Goal: Task Accomplishment & Management: Manage account settings

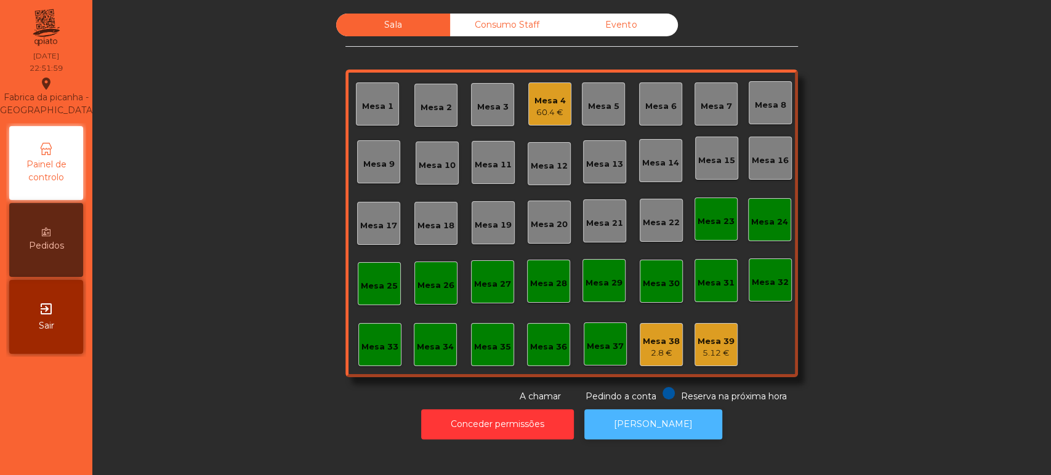
click at [632, 422] on button "[PERSON_NAME]" at bounding box center [653, 425] width 138 height 30
click at [653, 413] on button "[PERSON_NAME]" at bounding box center [653, 425] width 138 height 30
click at [387, 344] on div "Mesa 33" at bounding box center [380, 347] width 37 height 12
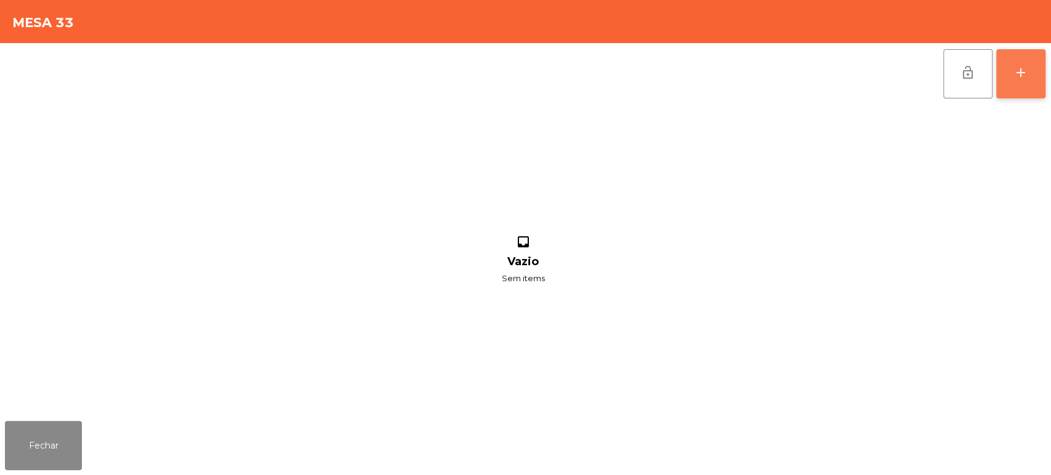
click at [1025, 78] on div "add" at bounding box center [1021, 72] width 15 height 15
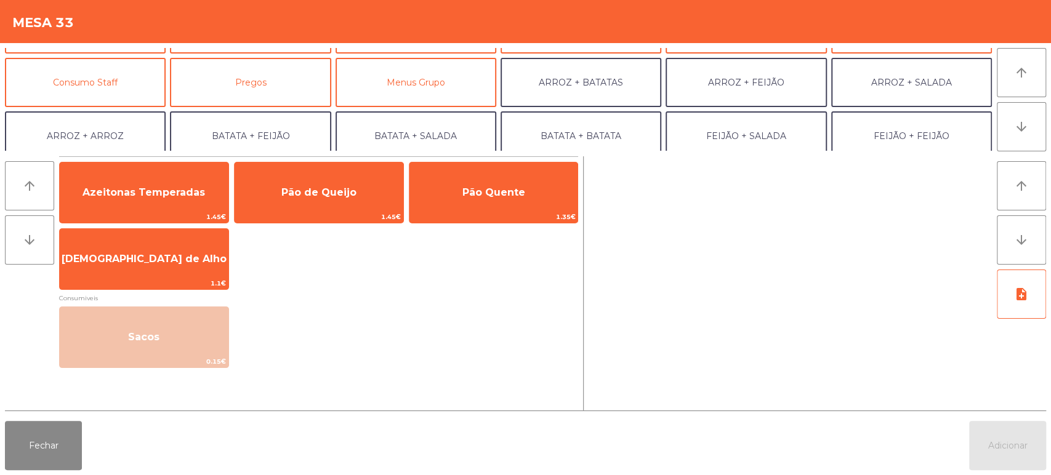
scroll to position [126, 0]
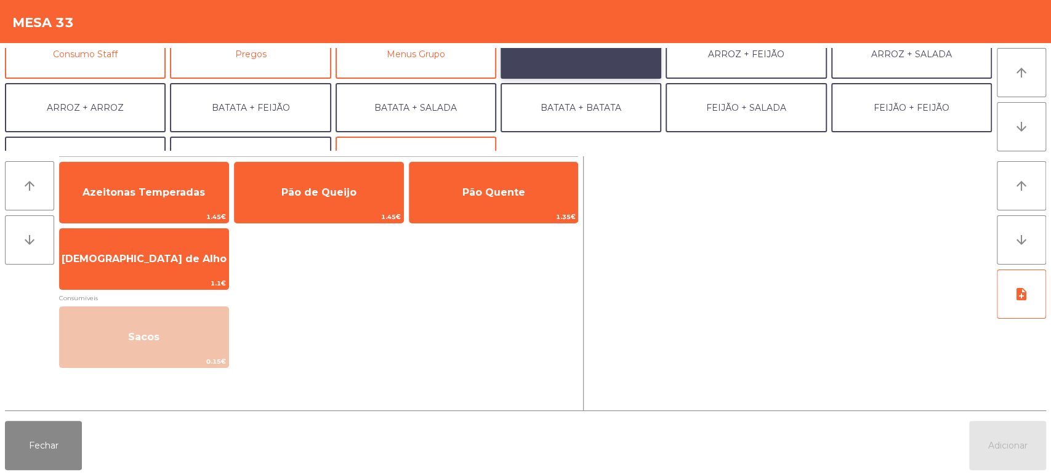
click at [603, 62] on button "ARROZ + BATATAS" at bounding box center [581, 54] width 161 height 49
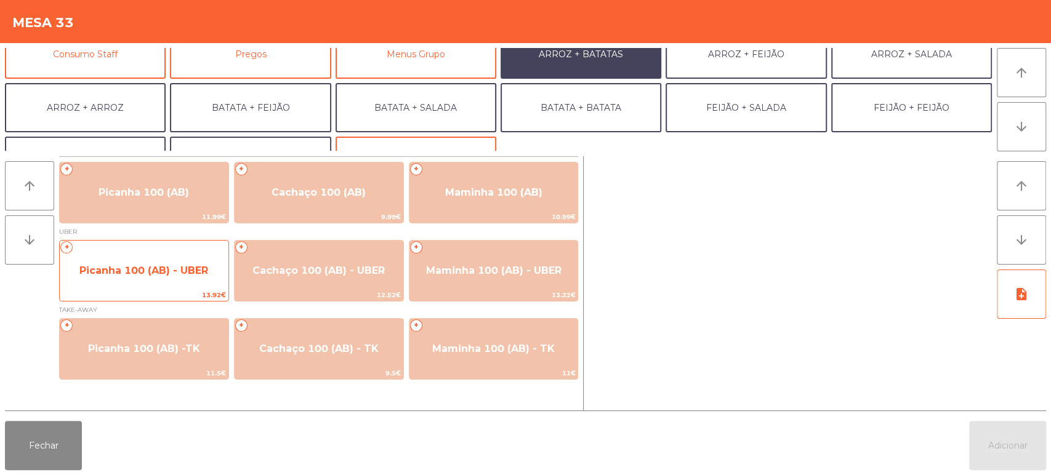
click at [140, 280] on span "Picanha 100 (AB) - UBER" at bounding box center [144, 270] width 169 height 33
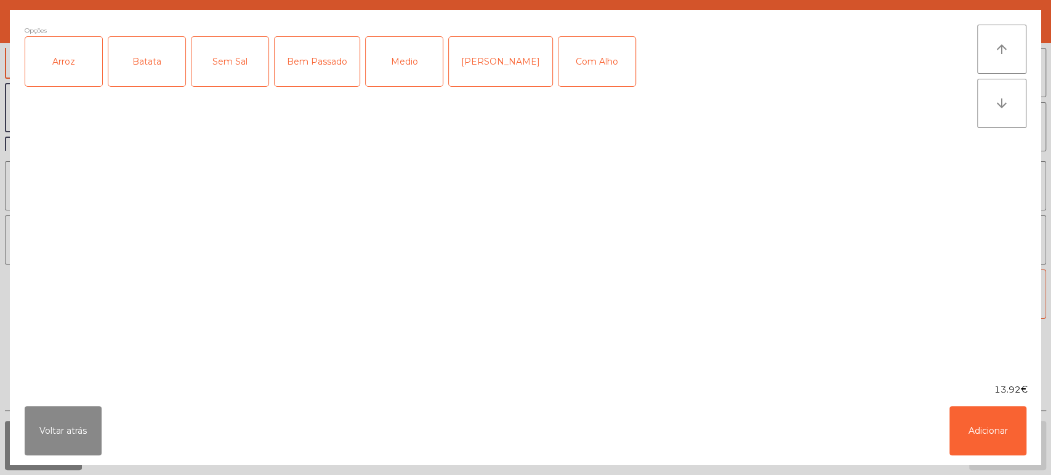
click at [89, 64] on div "Arroz" at bounding box center [63, 61] width 77 height 49
click at [161, 69] on div "Batata" at bounding box center [146, 61] width 77 height 49
click at [410, 67] on div "Medio" at bounding box center [404, 61] width 77 height 49
click at [985, 434] on button "Adicionar" at bounding box center [988, 430] width 77 height 49
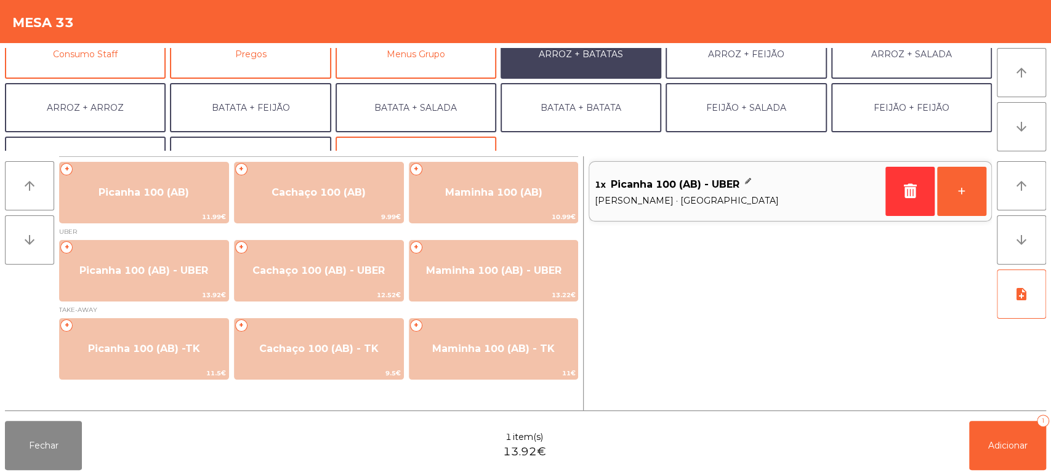
scroll to position [160, 0]
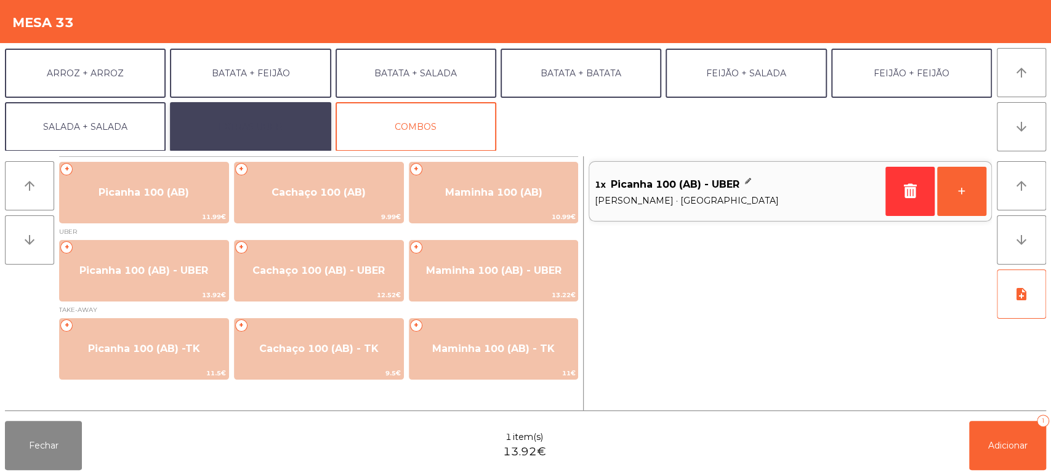
click at [271, 149] on button "EXTRAS UBER" at bounding box center [250, 126] width 161 height 49
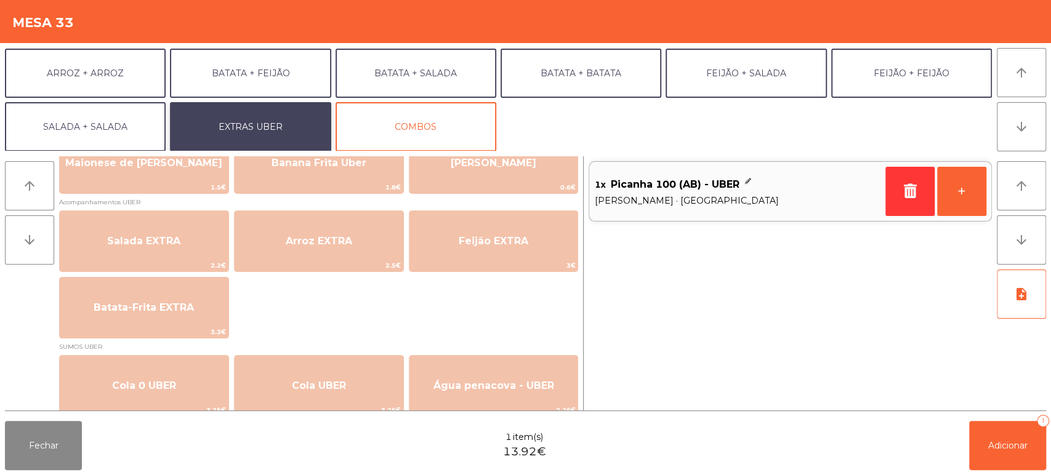
scroll to position [134, 0]
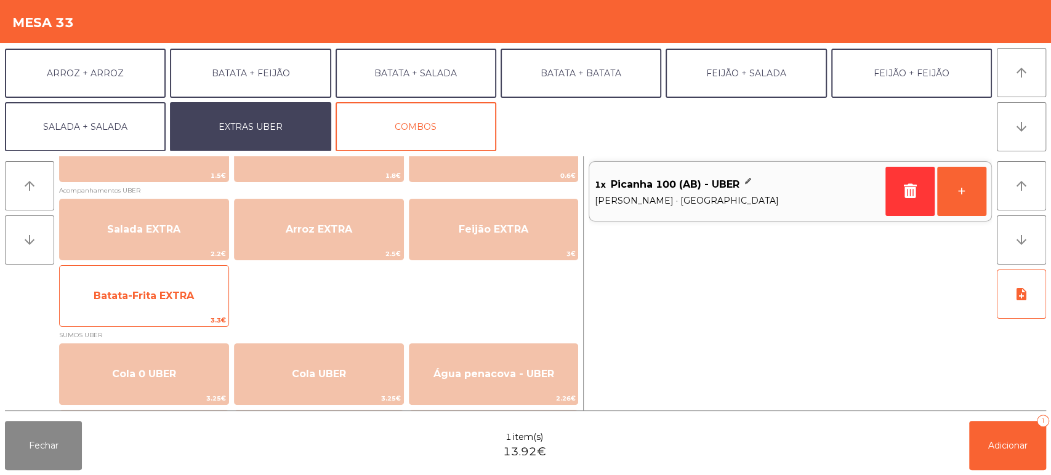
click at [192, 293] on span "Batata-Frita EXTRA" at bounding box center [144, 296] width 100 height 12
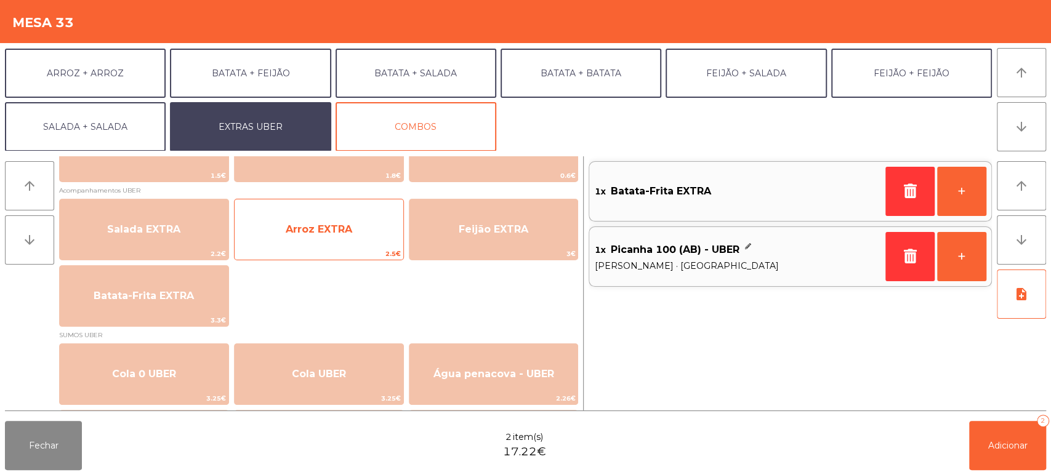
click at [341, 236] on span "Arroz EXTRA" at bounding box center [319, 229] width 169 height 33
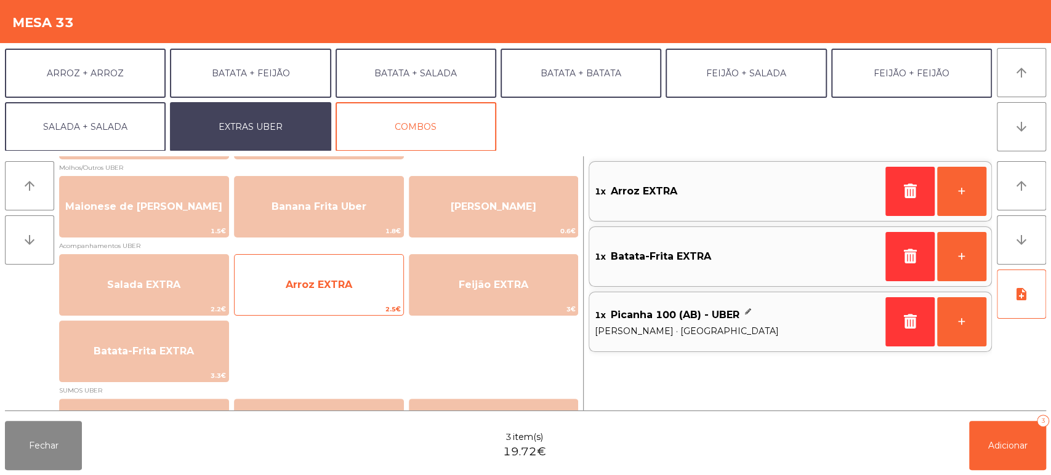
scroll to position [49, 0]
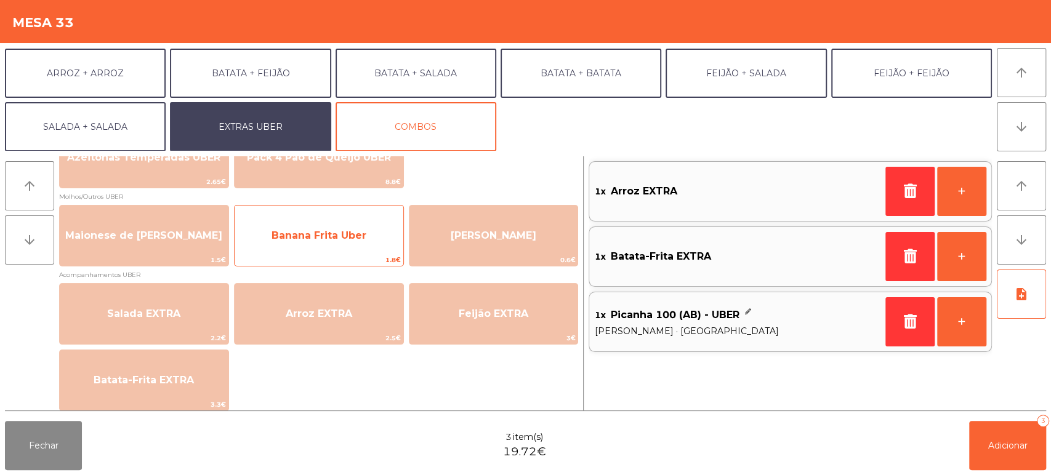
click at [321, 243] on span "Banana Frita Uber" at bounding box center [319, 235] width 169 height 33
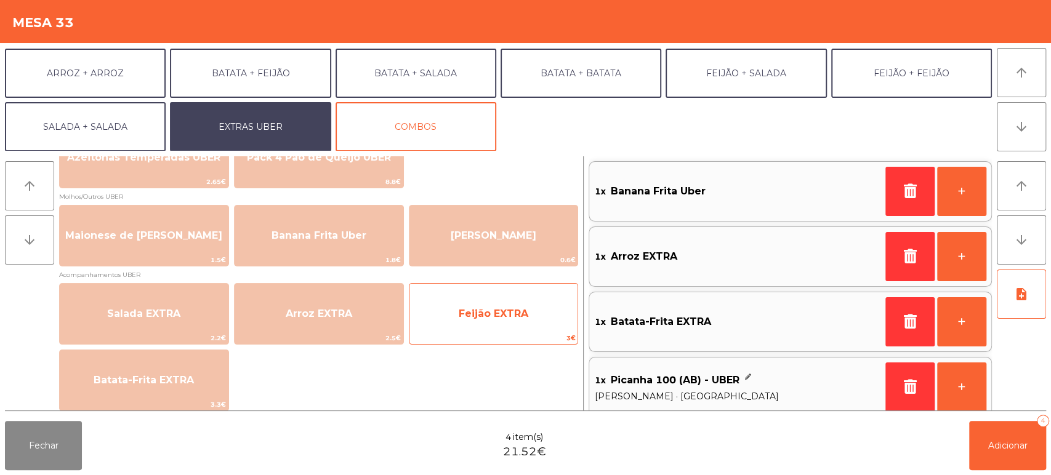
click at [502, 310] on span "Feijão EXTRA" at bounding box center [494, 314] width 70 height 12
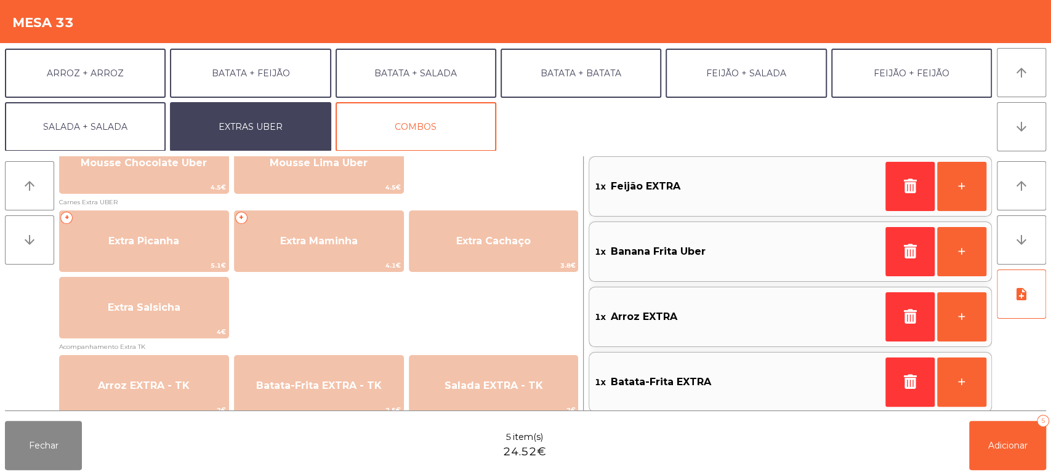
scroll to position [622, 0]
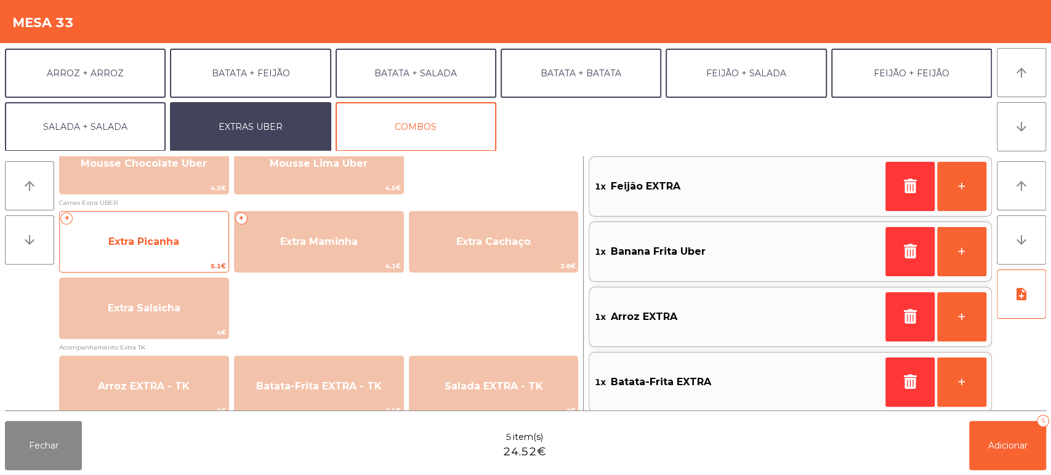
click at [182, 246] on span "Extra Picanha" at bounding box center [144, 241] width 169 height 33
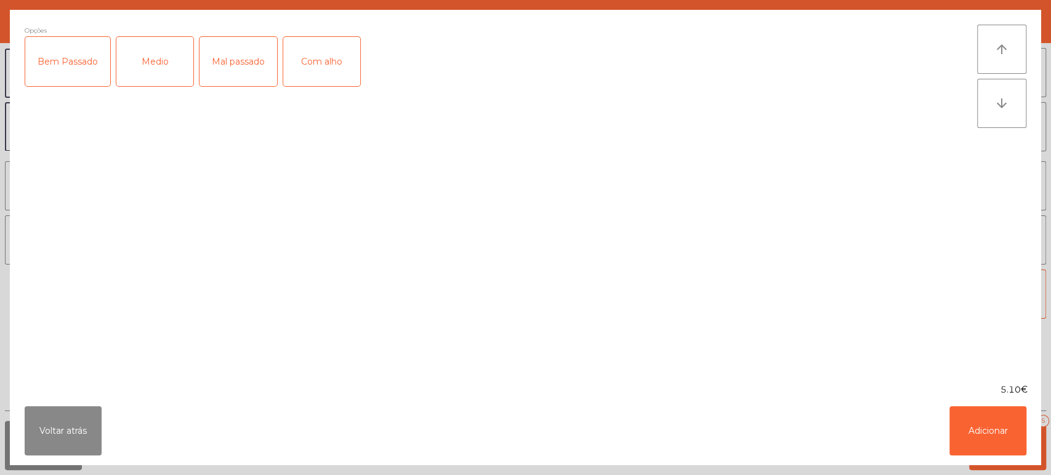
click at [163, 62] on div "Medio" at bounding box center [154, 61] width 77 height 49
click at [990, 439] on button "Adicionar" at bounding box center [988, 430] width 77 height 49
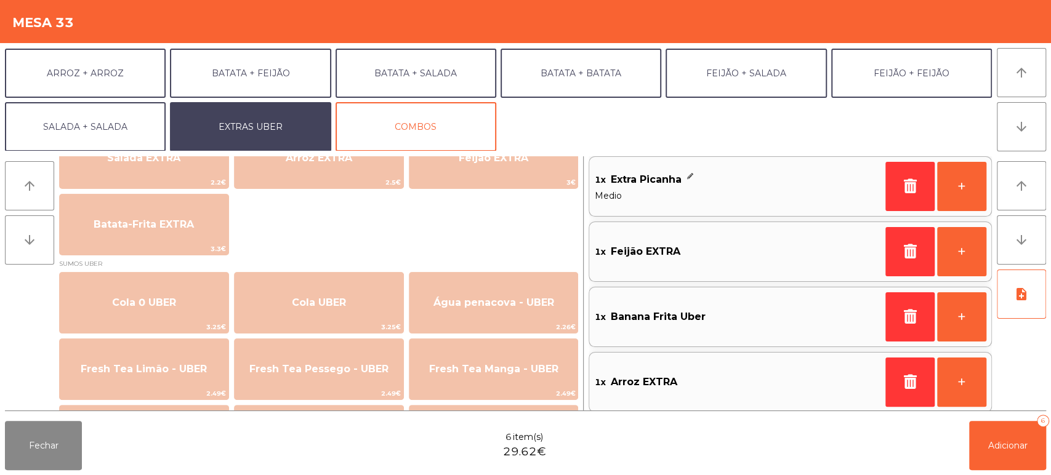
scroll to position [207, 0]
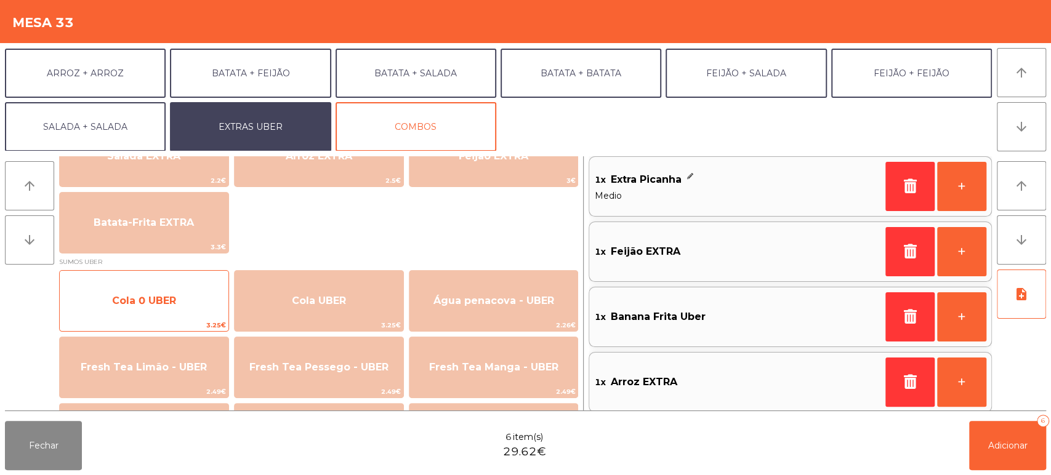
click at [158, 294] on span "Cola 0 UBER" at bounding box center [144, 301] width 169 height 33
click at [158, 291] on span "Cola 0 UBER" at bounding box center [144, 301] width 169 height 33
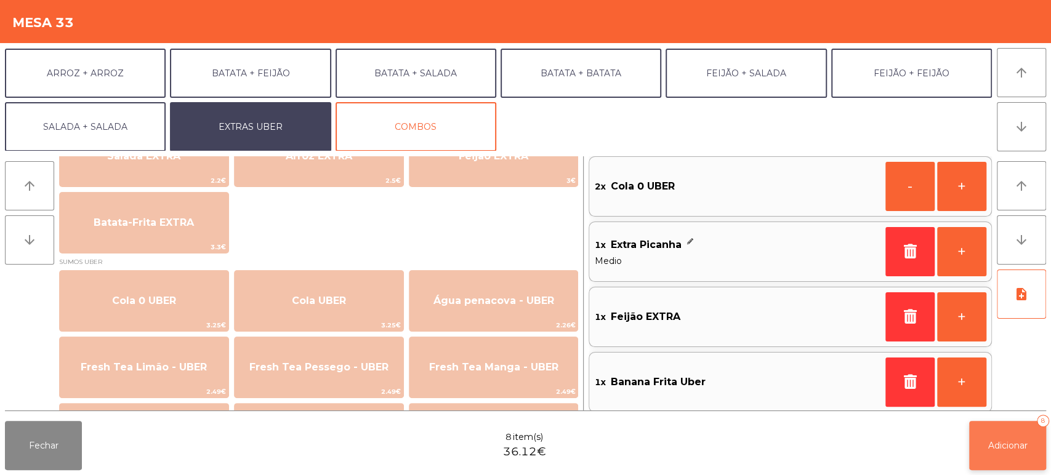
click at [1021, 450] on span "Adicionar" at bounding box center [1007, 445] width 39 height 11
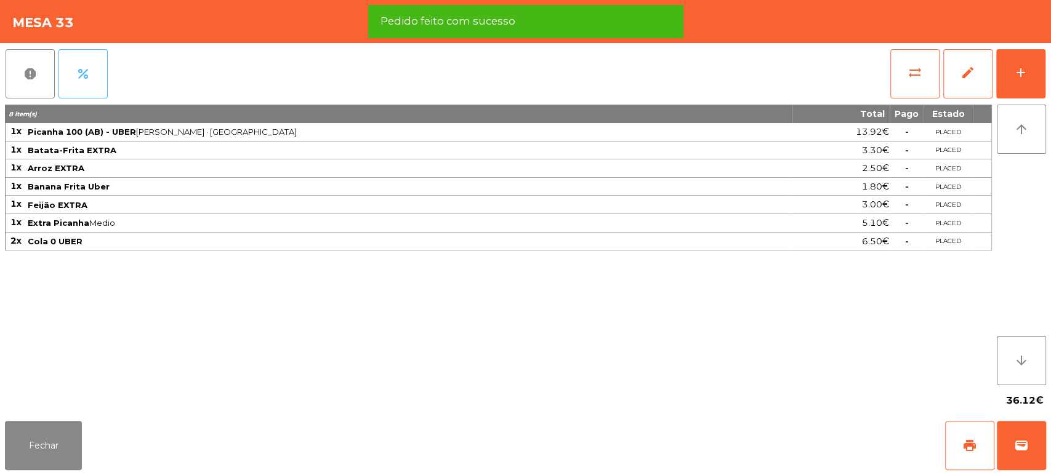
click at [90, 84] on button "percent" at bounding box center [83, 73] width 49 height 49
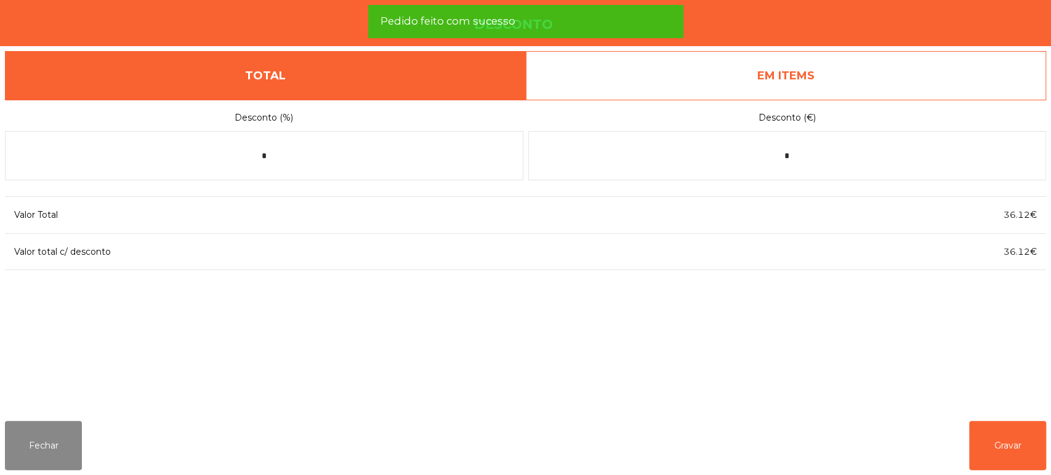
click at [817, 83] on link "EM ITEMS" at bounding box center [786, 75] width 521 height 49
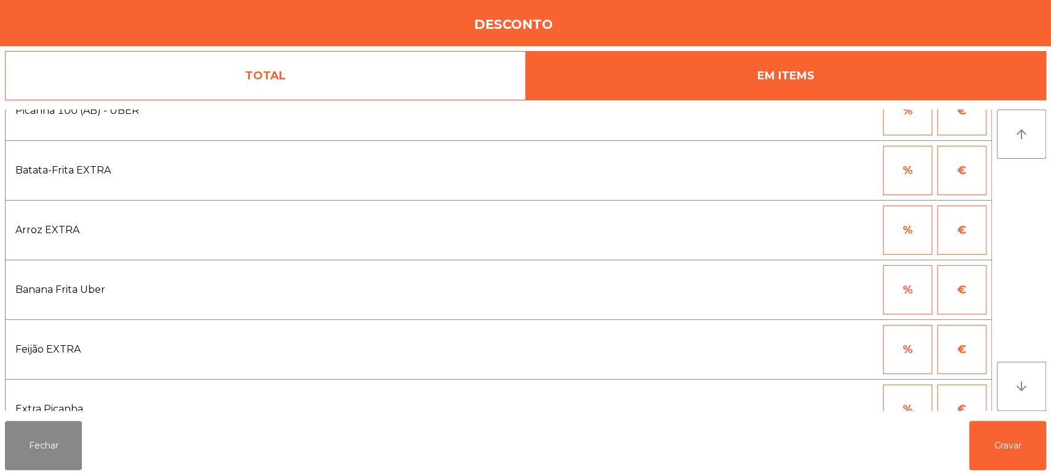
scroll to position [0, 0]
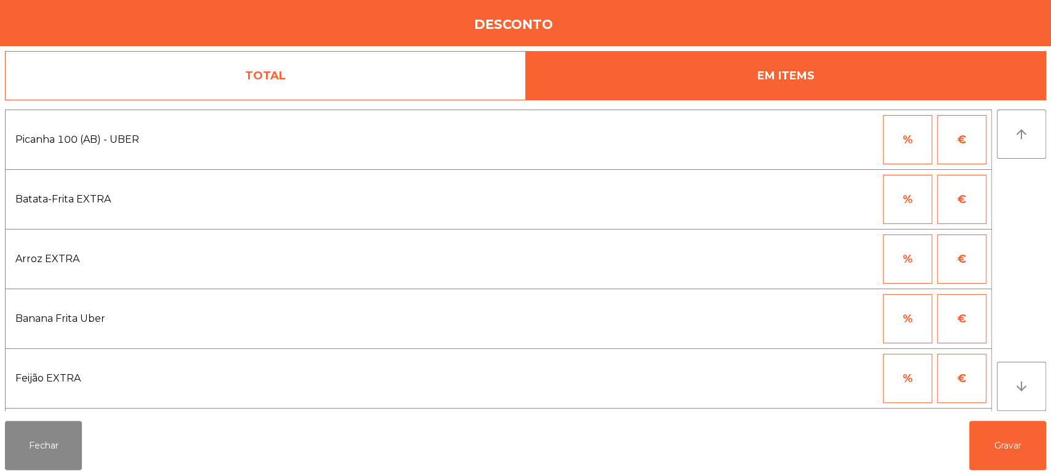
click at [956, 314] on button "€" at bounding box center [961, 318] width 49 height 49
click at [867, 317] on input "*" at bounding box center [848, 318] width 62 height 49
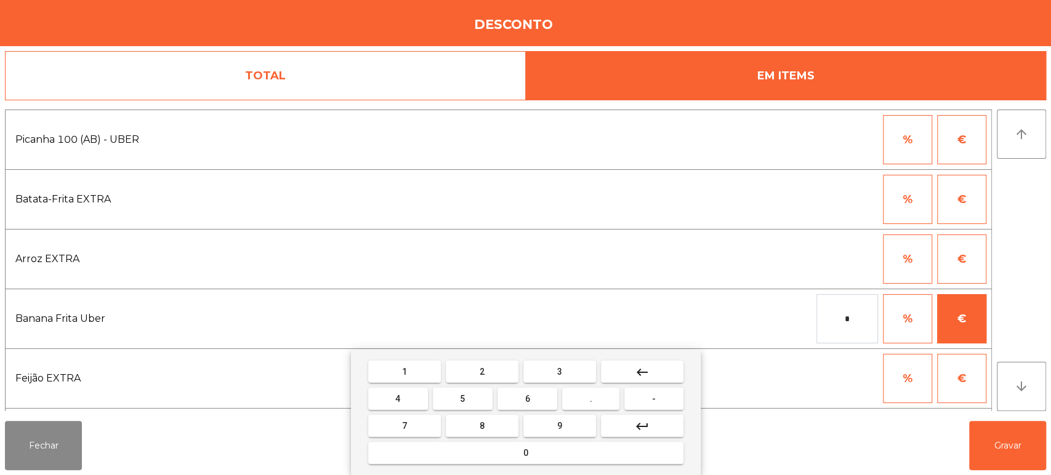
click at [549, 461] on button "0" at bounding box center [525, 453] width 315 height 22
click at [599, 396] on button "." at bounding box center [590, 399] width 57 height 22
click at [553, 360] on mat-keyboard-key "3" at bounding box center [560, 371] width 78 height 27
click at [576, 355] on div "1 2 3 keyboard_backspace 4 5 6 . - 7 8 9 keyboard_return 0" at bounding box center [526, 413] width 350 height 126
click at [546, 451] on button "0" at bounding box center [525, 453] width 315 height 22
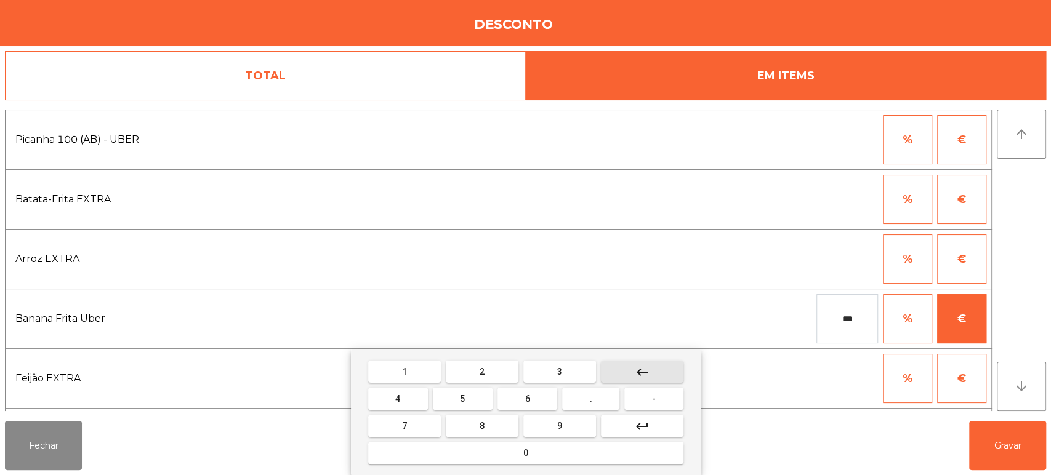
click at [654, 373] on button "keyboard_backspace" at bounding box center [642, 372] width 83 height 22
click at [559, 371] on span "3" at bounding box center [559, 372] width 5 height 10
click at [548, 456] on button "0" at bounding box center [525, 453] width 315 height 22
type input "****"
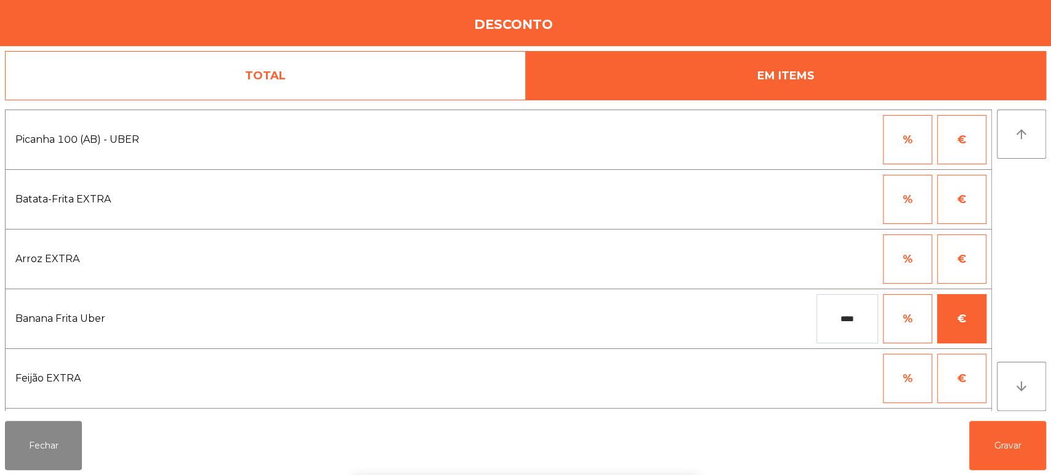
click at [1016, 435] on div "1 2 3 keyboard_backspace 4 5 6 . - 7 8 9 keyboard_return 0" at bounding box center [525, 413] width 1051 height 126
click at [995, 429] on div "1 2 3 keyboard_backspace 4 5 6 . - 7 8 9 keyboard_return 0" at bounding box center [525, 413] width 1051 height 126
click at [1013, 447] on button "Gravar" at bounding box center [1007, 445] width 77 height 49
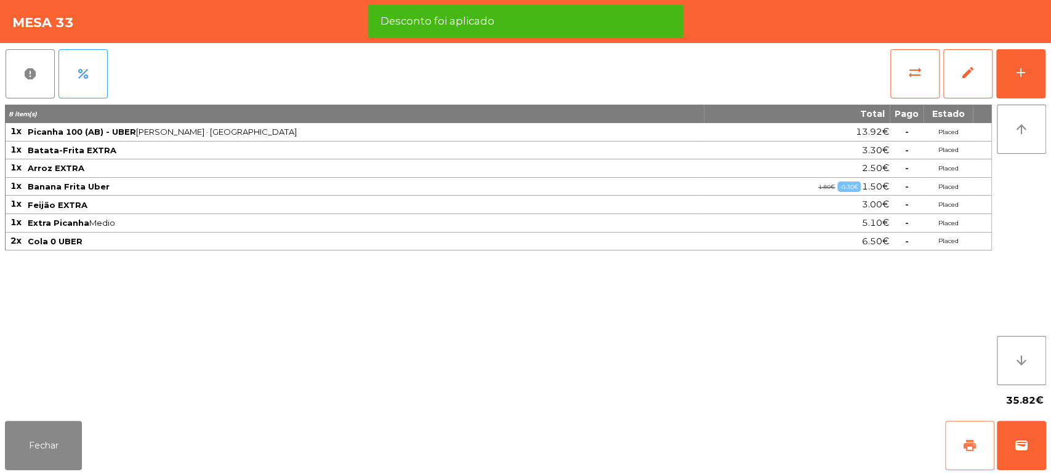
click at [963, 445] on span "print" at bounding box center [970, 446] width 15 height 15
click at [1010, 434] on button "wallet" at bounding box center [1021, 445] width 49 height 49
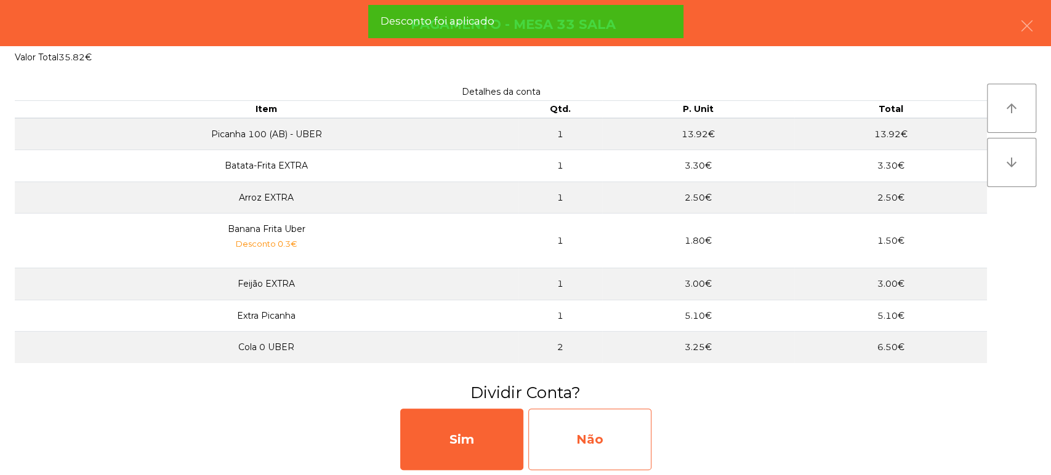
click at [608, 437] on div "Não" at bounding box center [589, 440] width 123 height 62
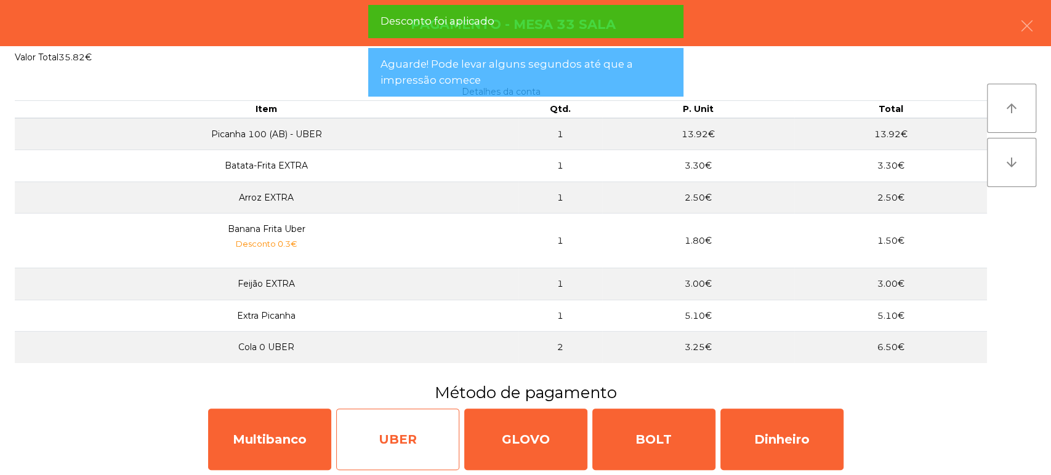
click at [421, 429] on div "UBER" at bounding box center [397, 440] width 123 height 62
select select "**"
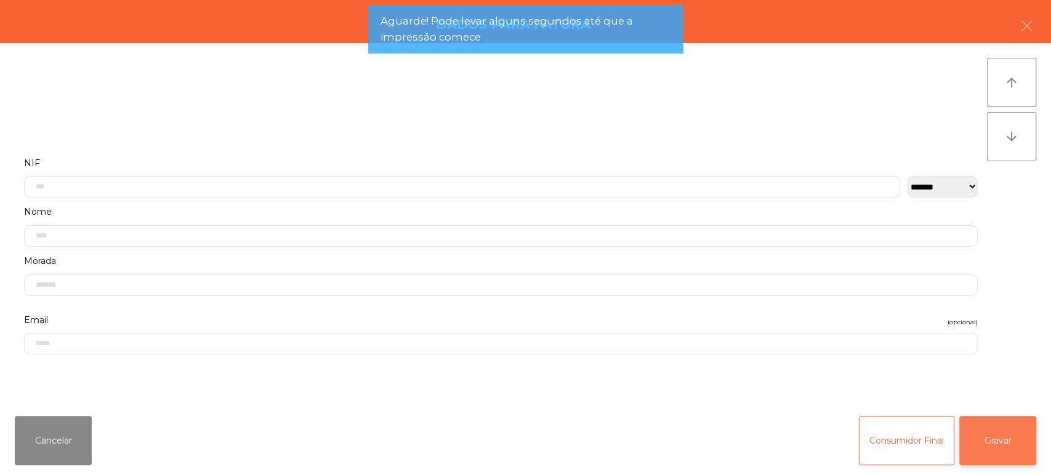
click at [989, 427] on button "Gravar" at bounding box center [998, 440] width 77 height 49
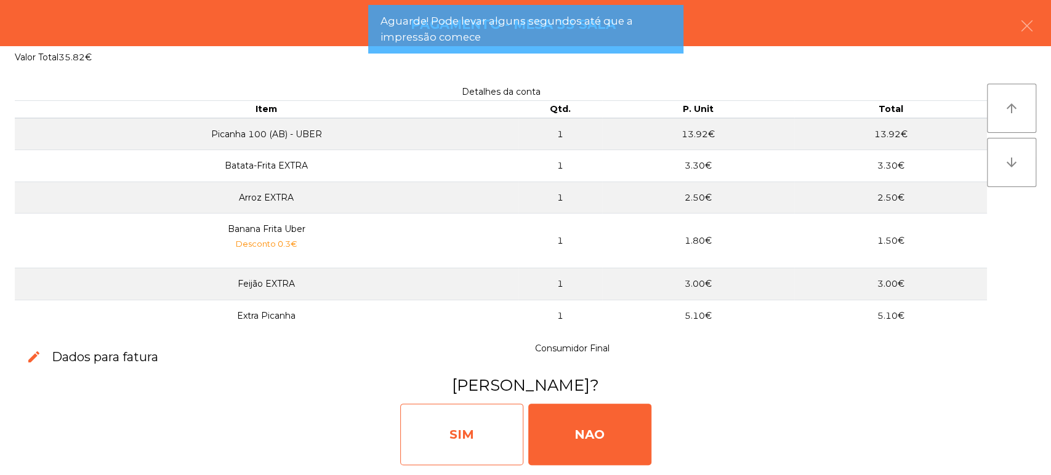
click at [482, 437] on div "SIM" at bounding box center [461, 435] width 123 height 62
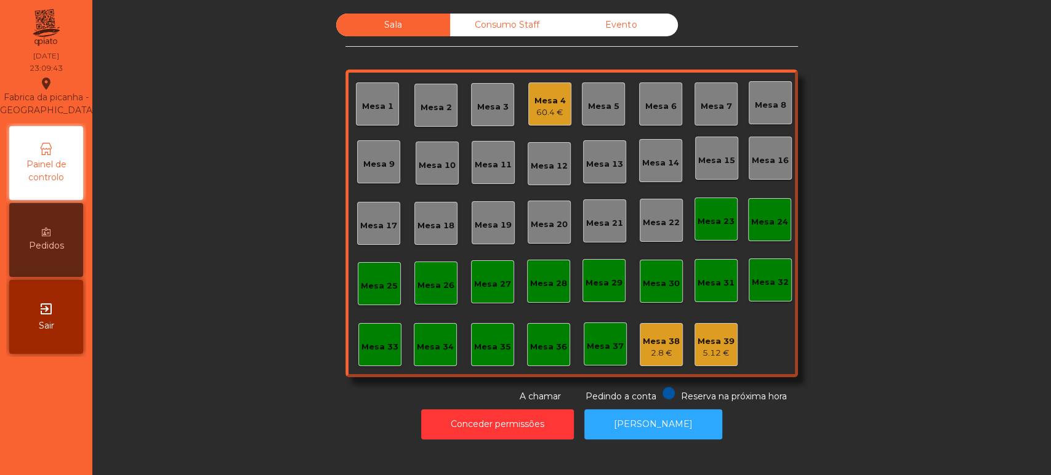
click at [535, 108] on div "60.4 €" at bounding box center [550, 113] width 31 height 12
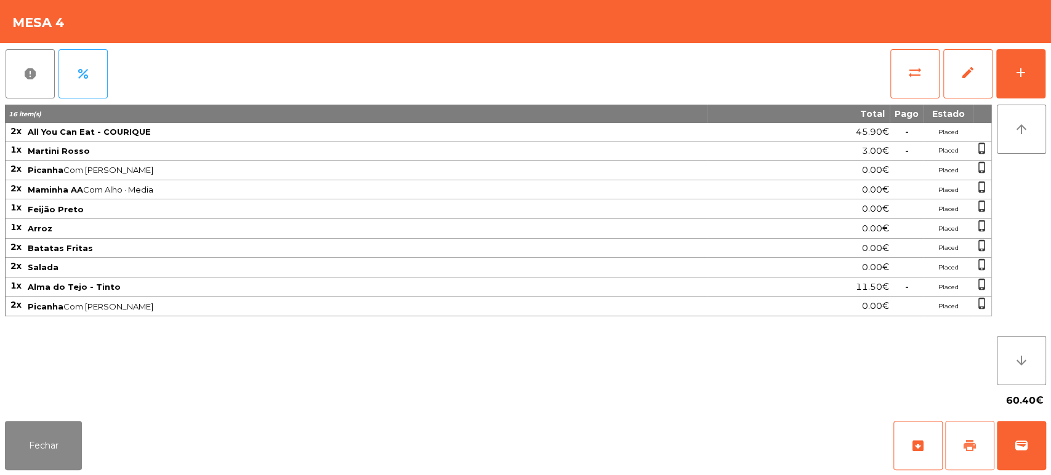
click at [964, 447] on span "print" at bounding box center [970, 446] width 15 height 15
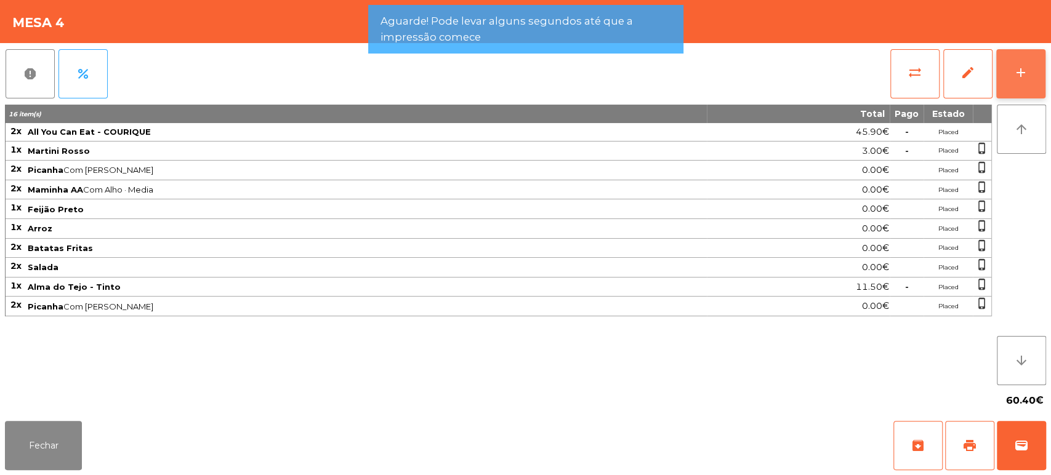
click at [1010, 79] on button "add" at bounding box center [1020, 73] width 49 height 49
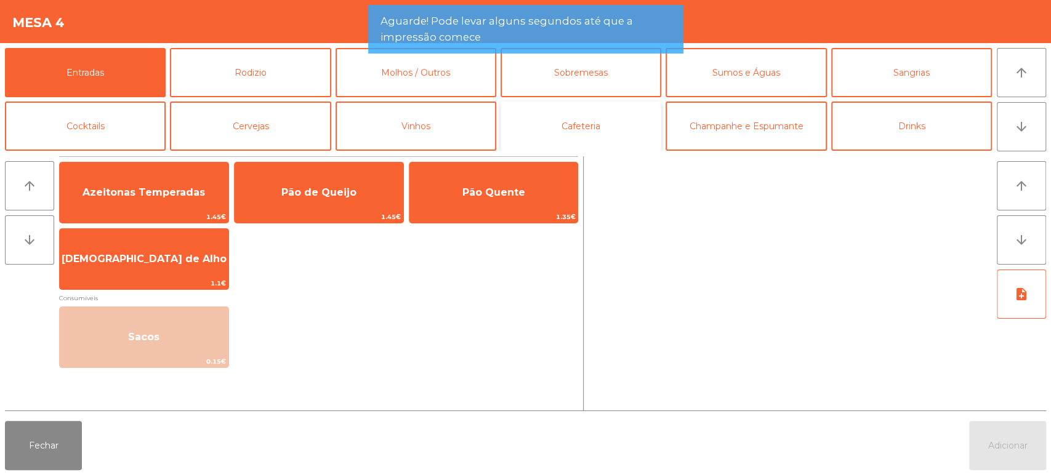
click at [616, 118] on button "Cafeteria" at bounding box center [581, 126] width 161 height 49
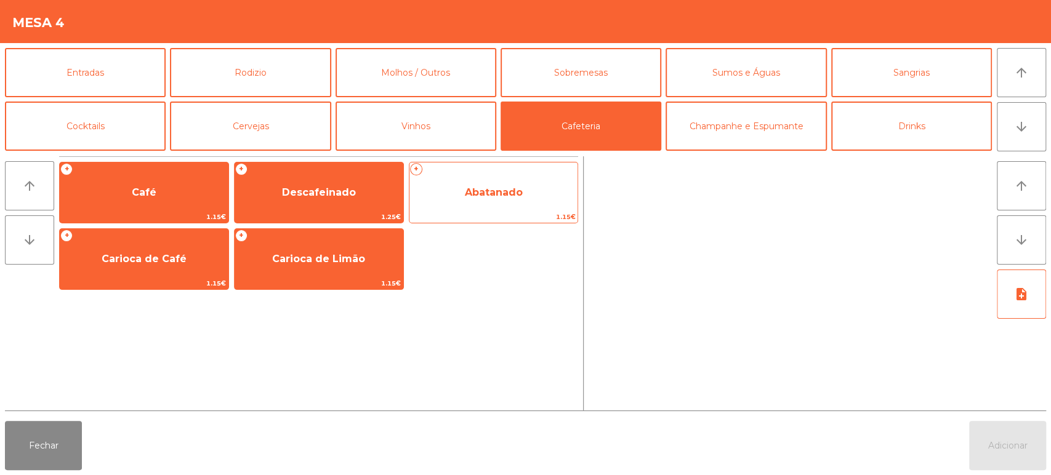
click at [483, 206] on span "Abatanado" at bounding box center [494, 192] width 169 height 33
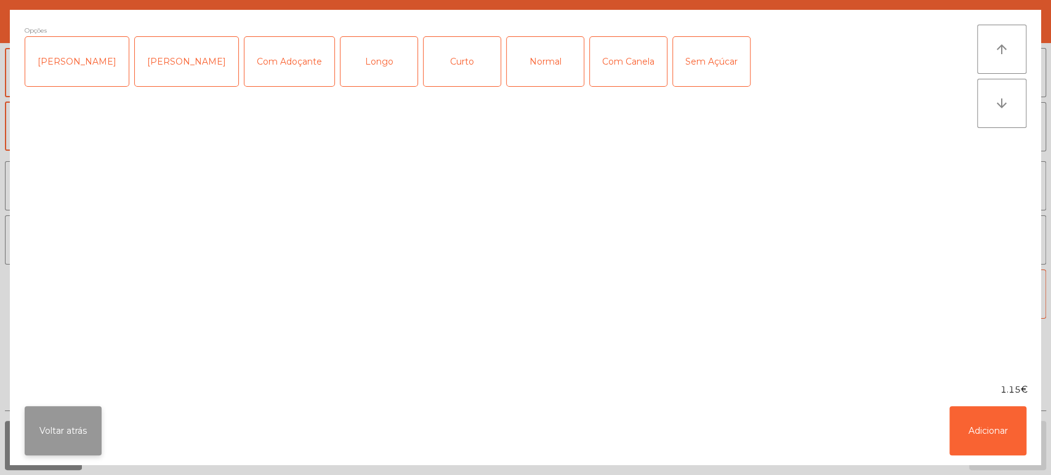
click at [87, 426] on button "Voltar atrás" at bounding box center [63, 430] width 77 height 49
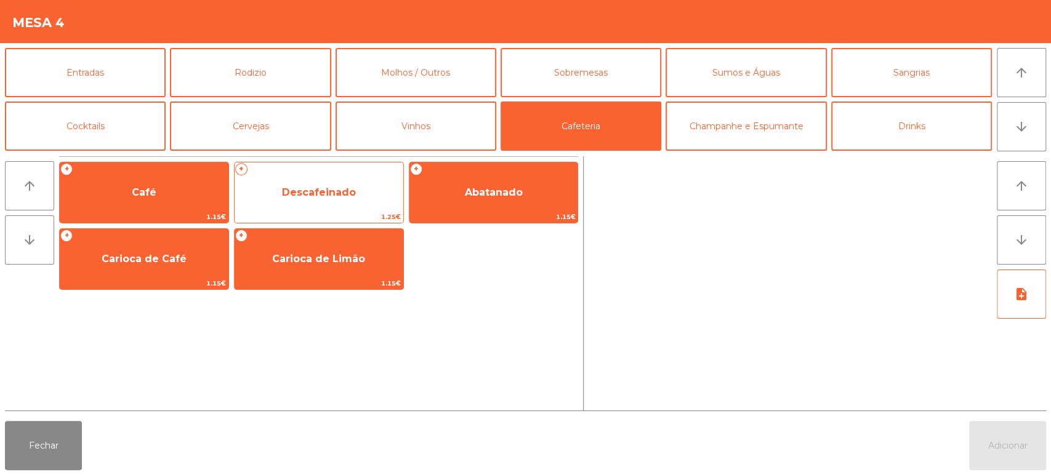
click at [341, 192] on span "Descafeinado" at bounding box center [319, 193] width 74 height 12
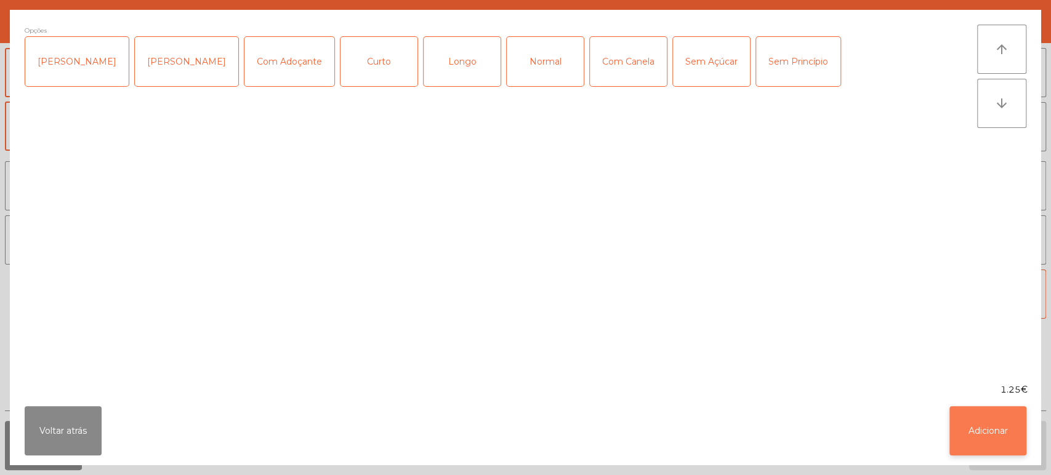
click at [988, 440] on button "Adicionar" at bounding box center [988, 430] width 77 height 49
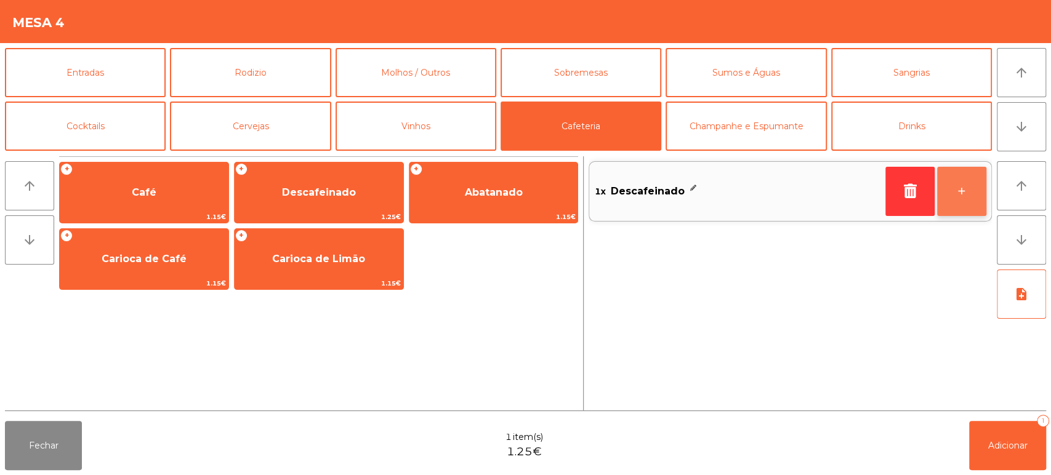
click at [968, 197] on button "+" at bounding box center [961, 191] width 49 height 49
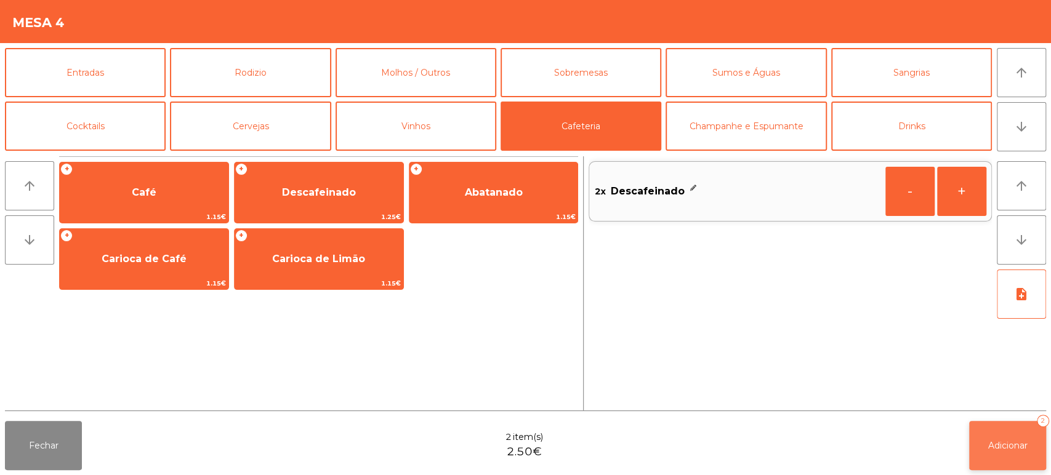
click at [987, 432] on button "Adicionar 2" at bounding box center [1007, 445] width 77 height 49
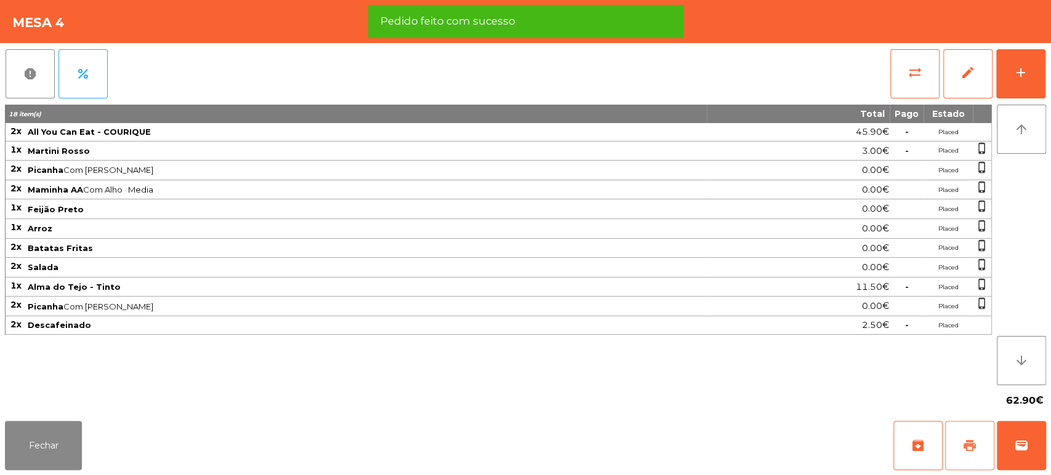
click at [961, 458] on button "print" at bounding box center [969, 445] width 49 height 49
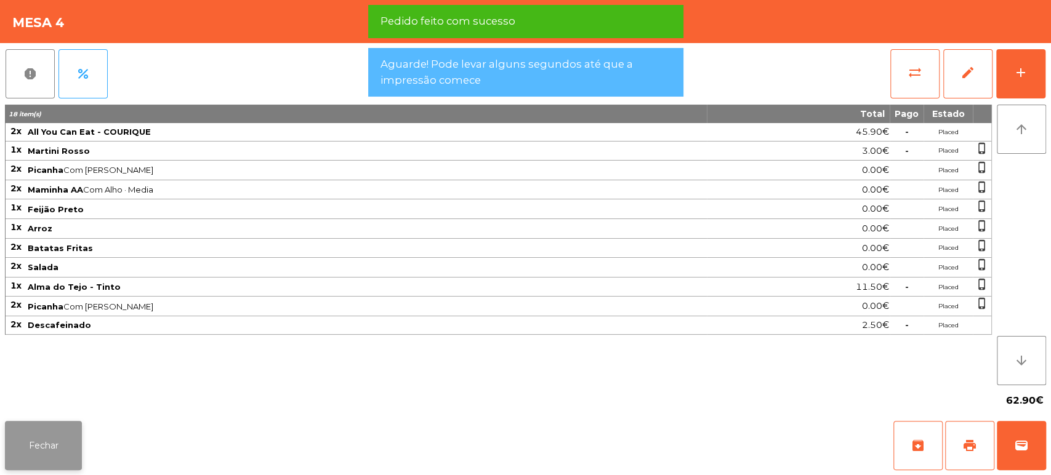
click at [63, 446] on button "Fechar" at bounding box center [43, 445] width 77 height 49
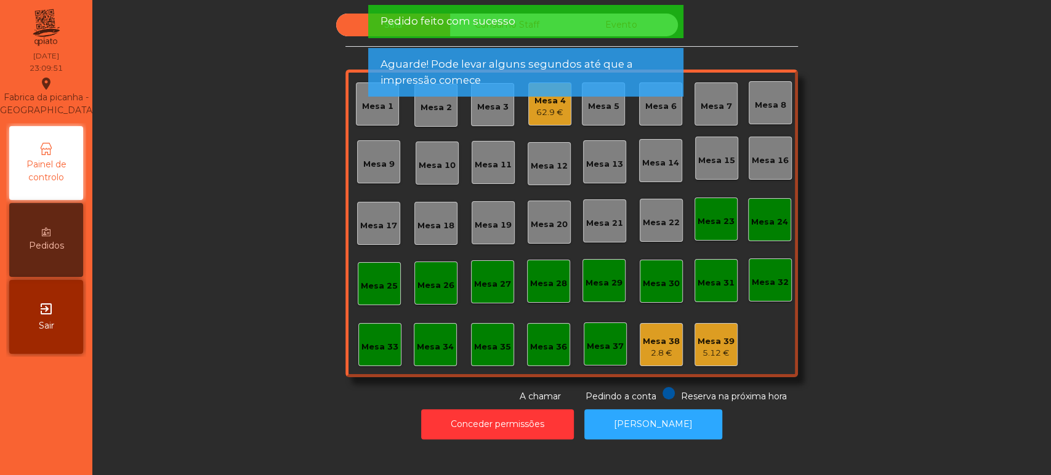
click at [466, 22] on span "Pedido feito com sucesso" at bounding box center [447, 21] width 135 height 15
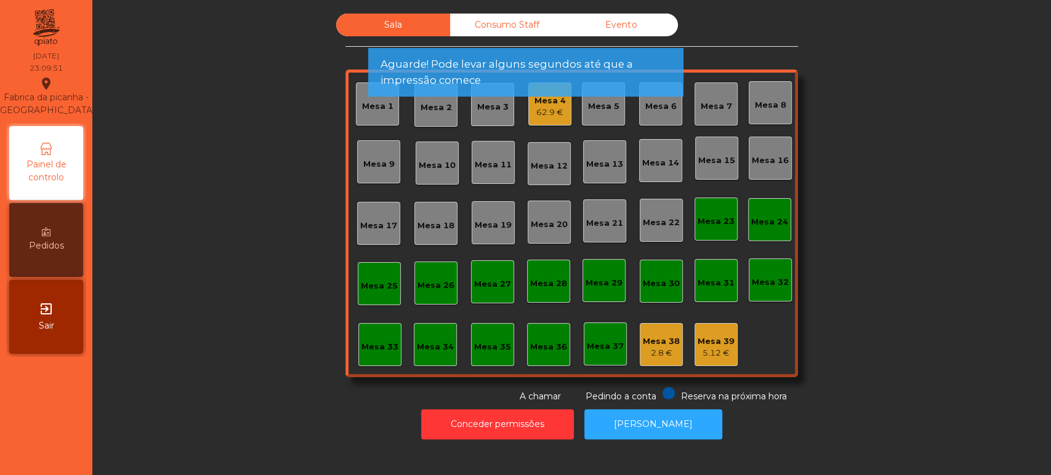
click at [498, 22] on span "Pedido feito com sucesso" at bounding box center [447, 21] width 135 height 15
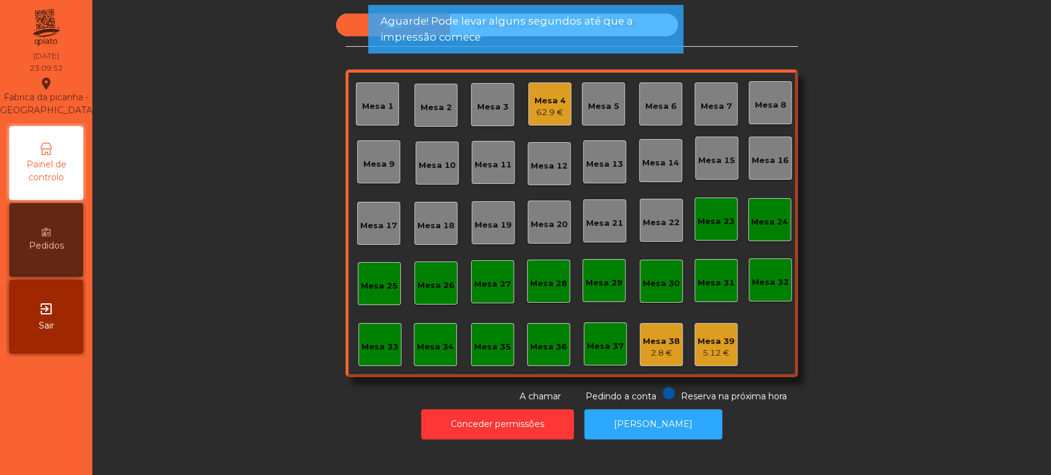
click at [498, 20] on span "Aguarde! Pode levar alguns segundos até que a impressão comece" at bounding box center [525, 29] width 291 height 31
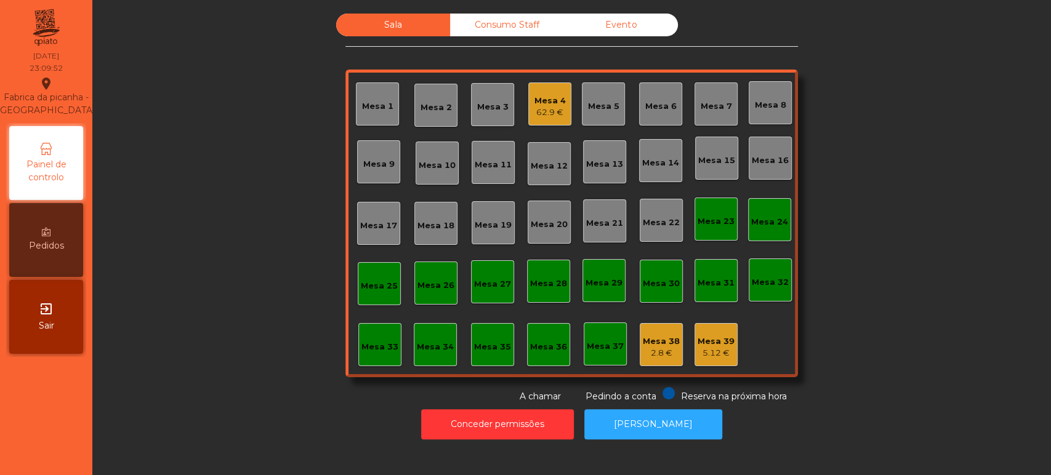
click at [502, 22] on span "Aguarde! Pode levar alguns segundos até que a impressão comece" at bounding box center [525, 29] width 291 height 31
click at [507, 25] on div "Consumo Staff" at bounding box center [507, 25] width 114 height 23
click at [543, 102] on div "Mesa 4" at bounding box center [550, 101] width 31 height 12
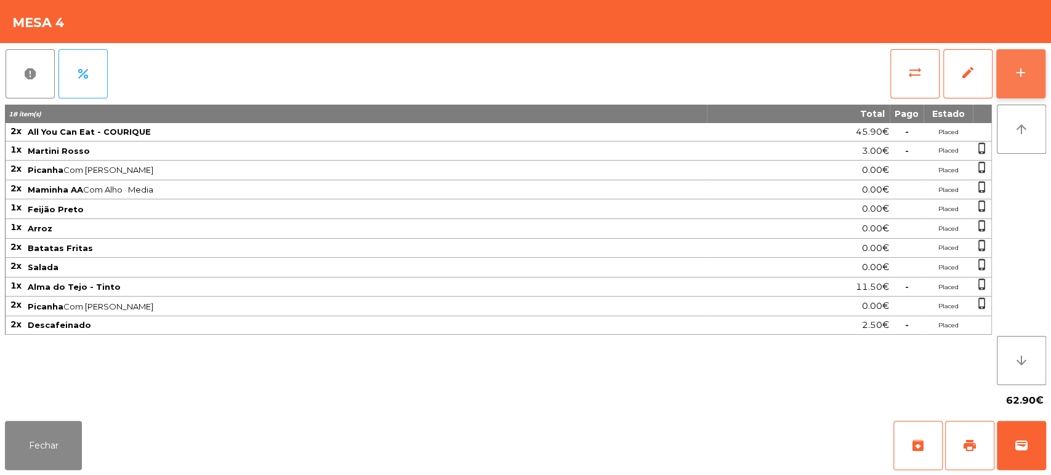
click at [1015, 56] on button "add" at bounding box center [1020, 73] width 49 height 49
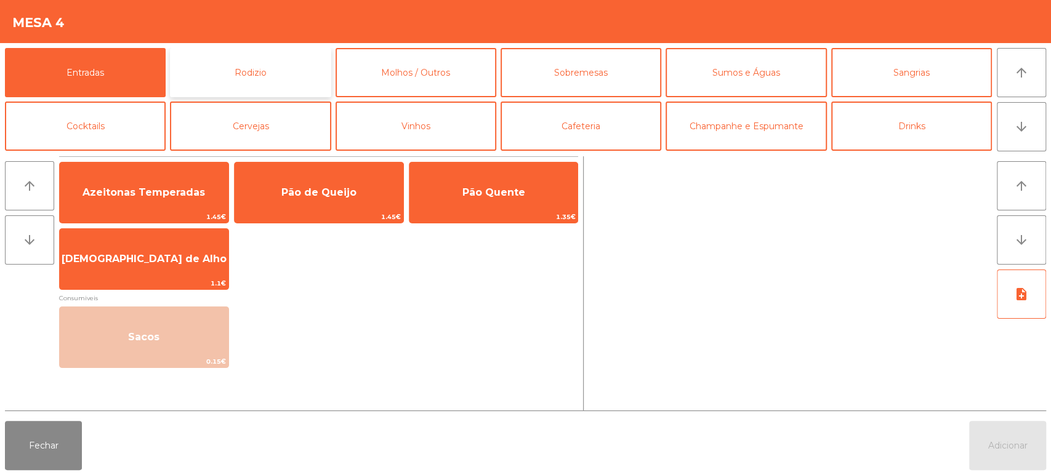
click at [288, 76] on button "Rodizio" at bounding box center [250, 72] width 161 height 49
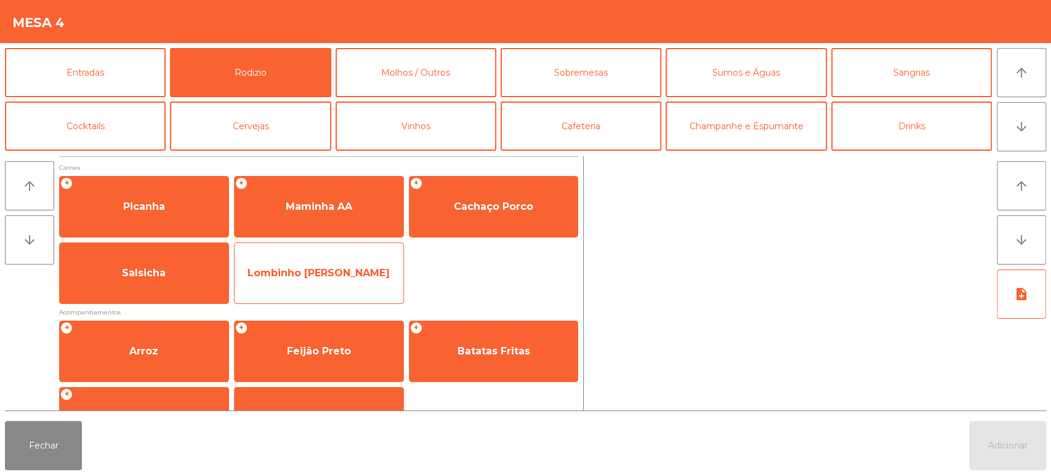
click at [327, 251] on div "Lombinho [PERSON_NAME]" at bounding box center [319, 274] width 170 height 62
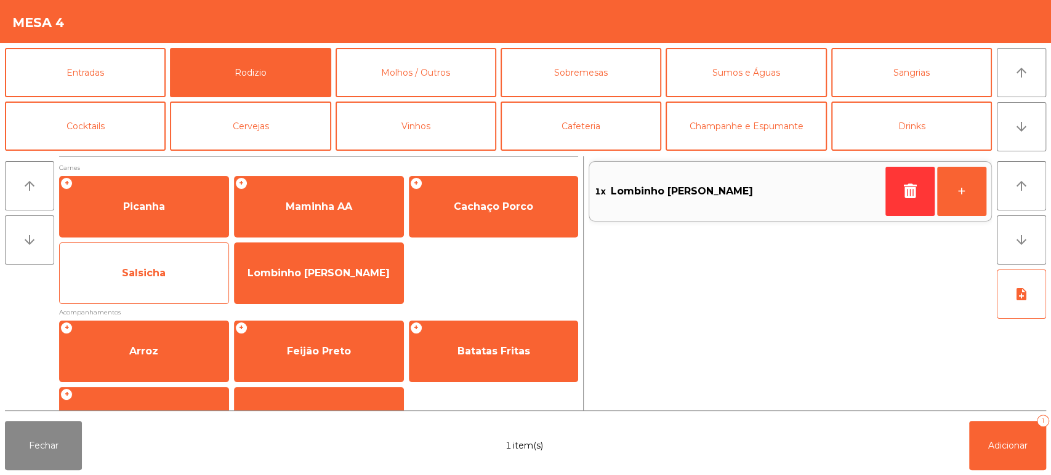
click at [177, 258] on span "Salsicha" at bounding box center [144, 273] width 169 height 33
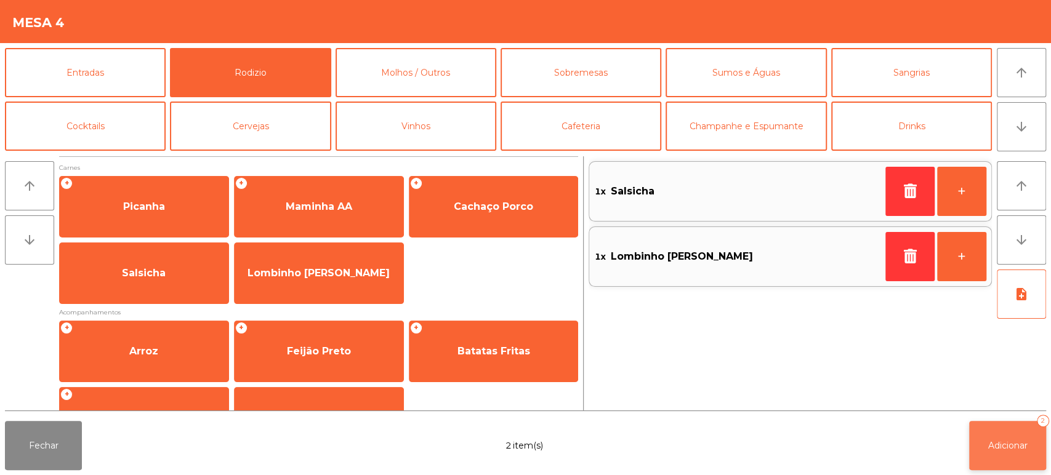
click at [1003, 443] on span "Adicionar" at bounding box center [1007, 445] width 39 height 11
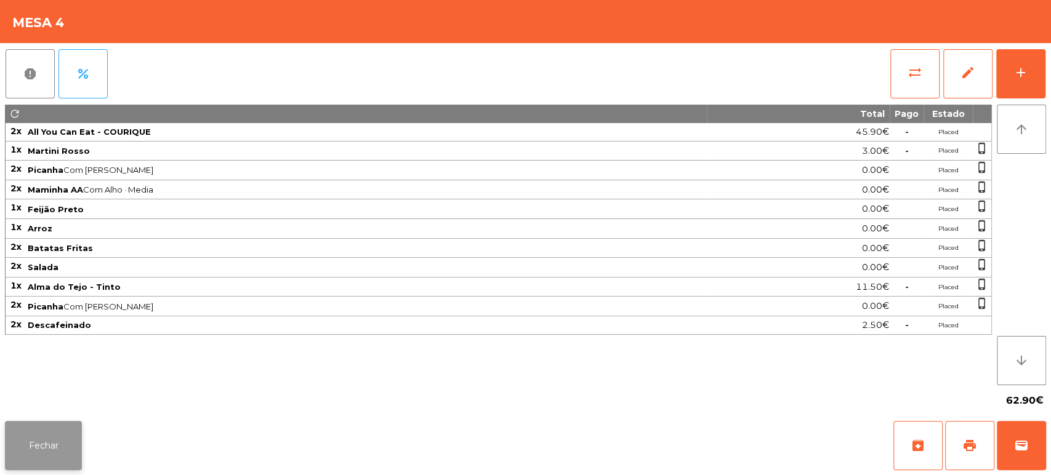
click at [59, 446] on button "Fechar" at bounding box center [43, 445] width 77 height 49
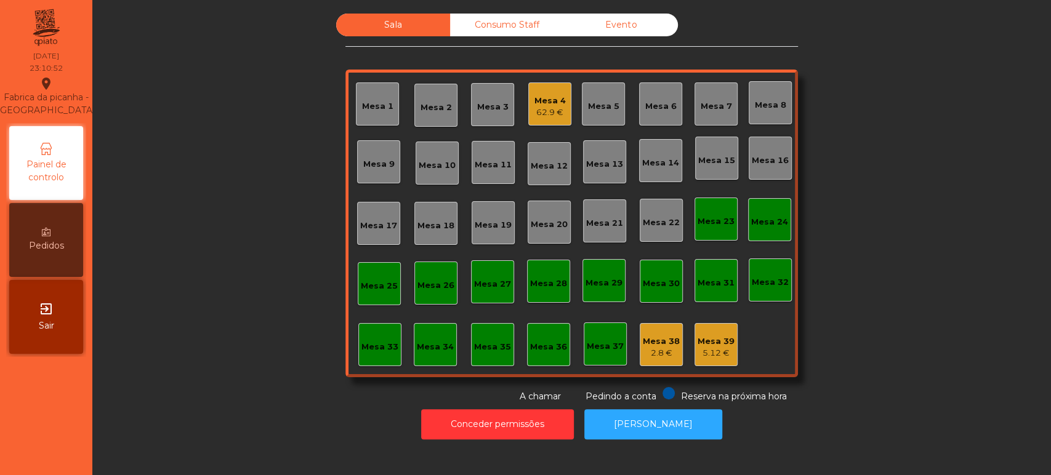
click at [665, 326] on div "Mesa 38 2.8 €" at bounding box center [661, 344] width 43 height 43
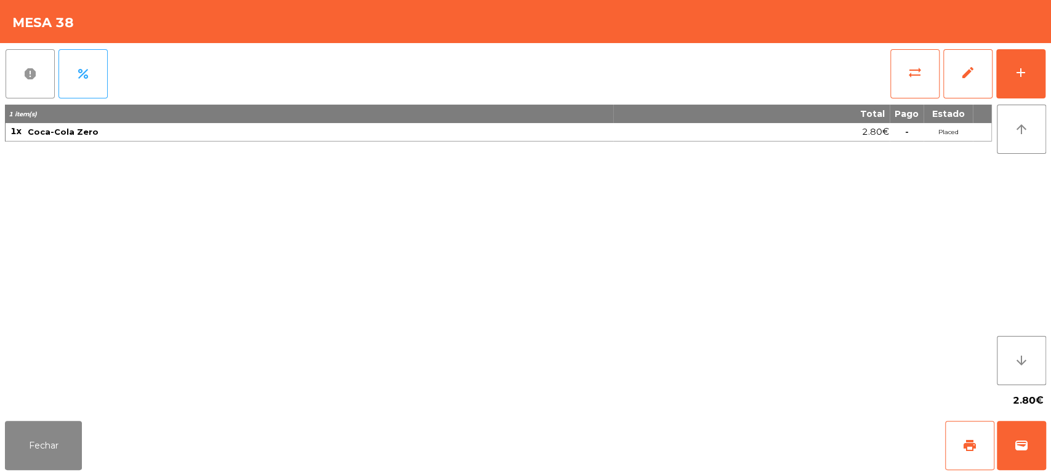
click at [34, 73] on span "report" at bounding box center [30, 74] width 15 height 15
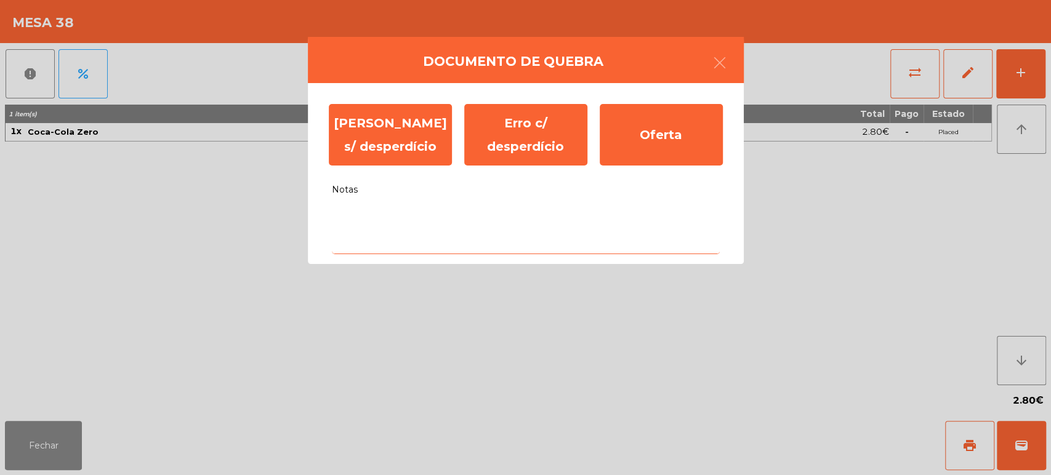
click at [442, 220] on textarea "Notas" at bounding box center [526, 228] width 388 height 51
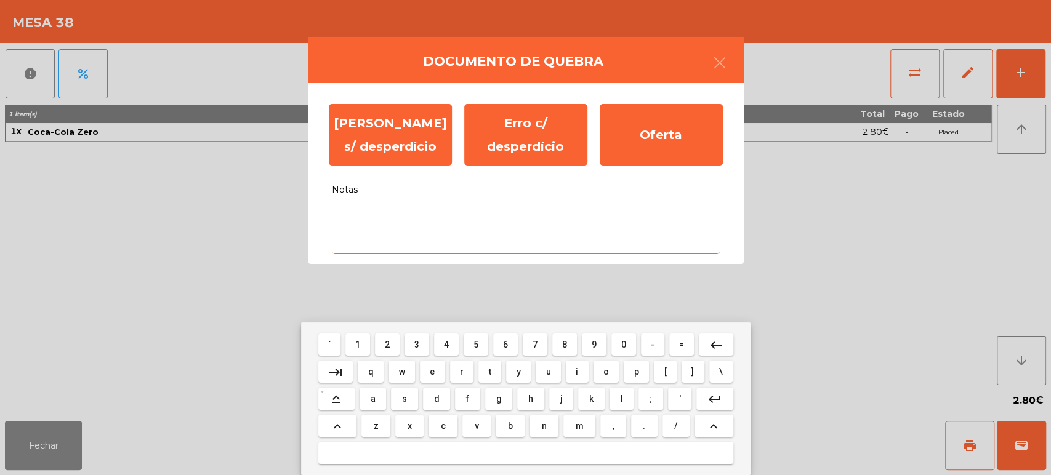
click at [467, 402] on span "f" at bounding box center [467, 399] width 3 height 10
click at [498, 398] on span "g" at bounding box center [499, 399] width 6 height 10
type textarea "**"
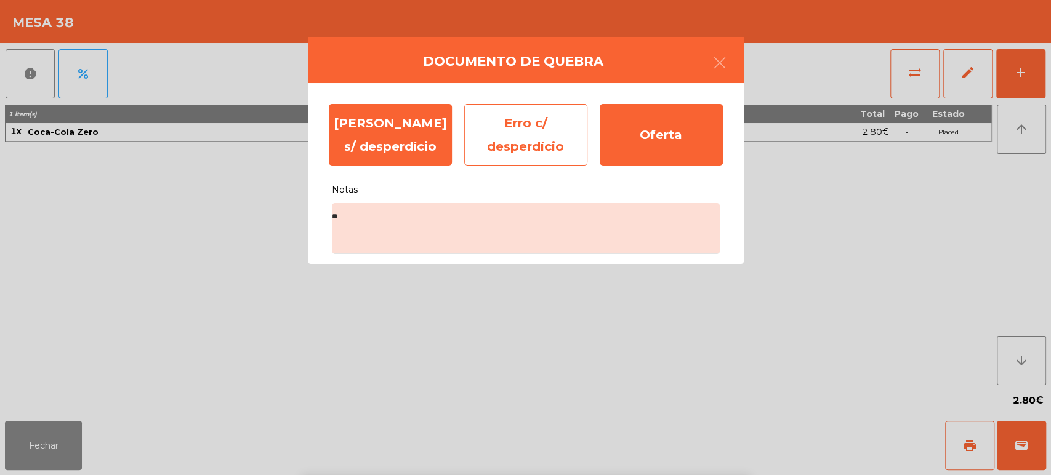
click at [547, 154] on div "Erro c/ desperdício" at bounding box center [525, 135] width 123 height 62
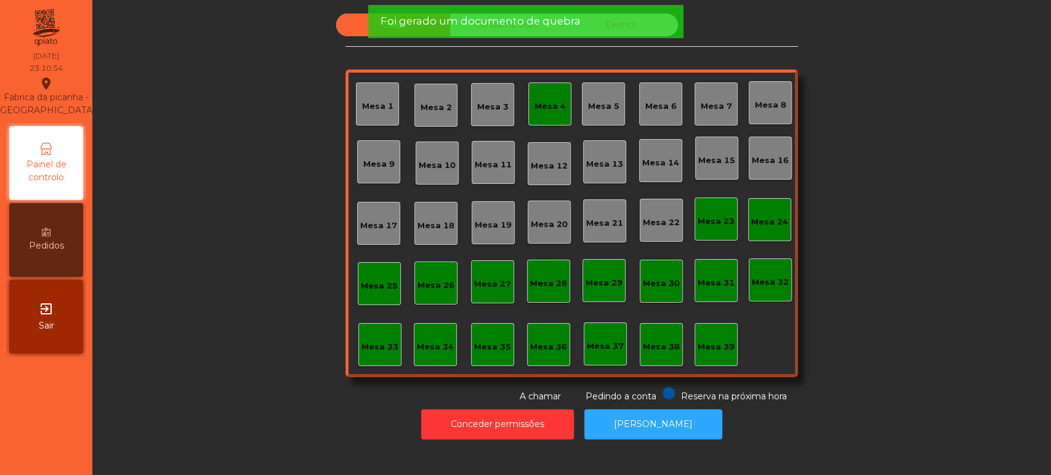
click at [714, 342] on div "Mesa 39" at bounding box center [716, 347] width 37 height 12
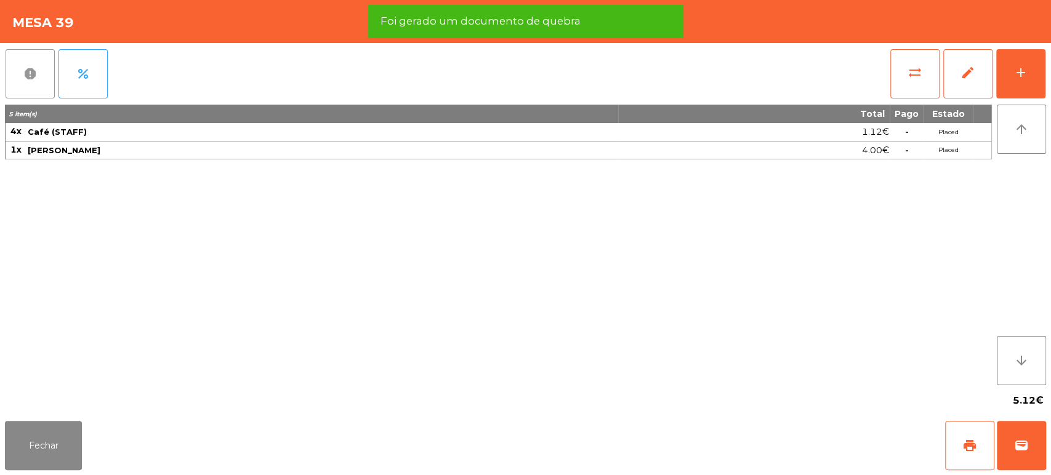
click at [25, 74] on span "report" at bounding box center [30, 74] width 15 height 15
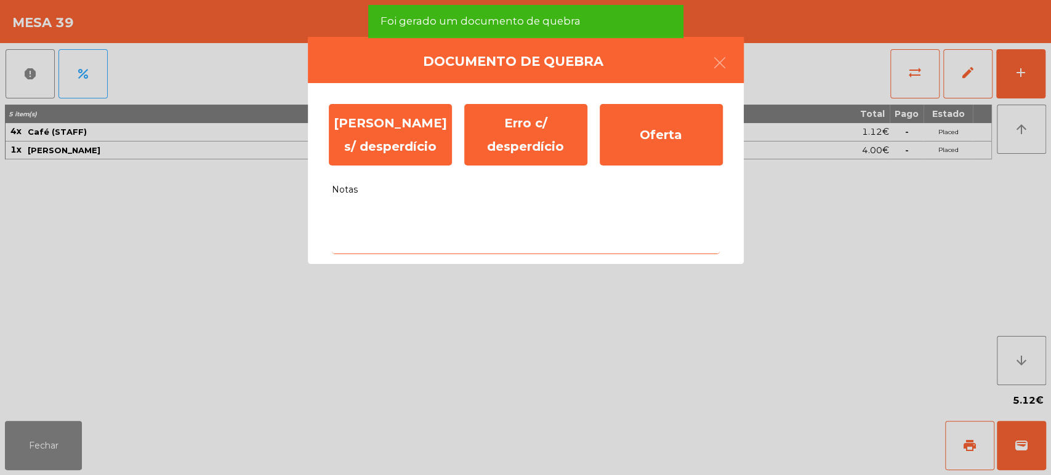
click at [540, 215] on textarea "Notas" at bounding box center [526, 228] width 388 height 51
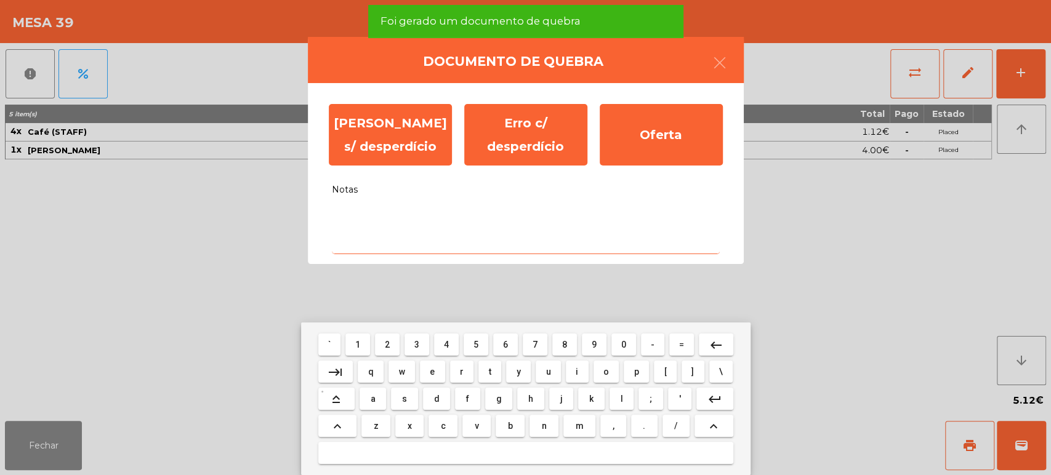
click at [501, 400] on span "g" at bounding box center [499, 399] width 6 height 10
click at [530, 392] on button "h" at bounding box center [530, 399] width 26 height 22
type textarea "**"
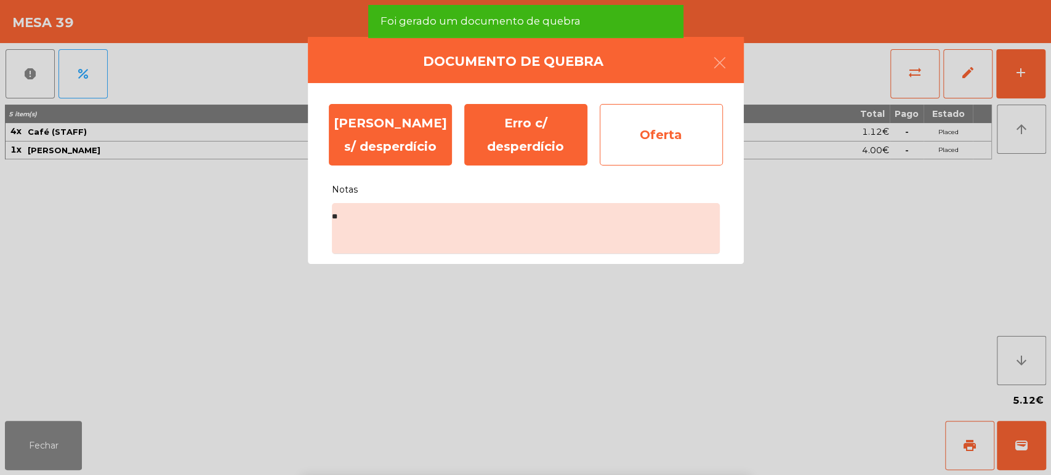
click at [674, 126] on div "Oferta" at bounding box center [661, 135] width 123 height 62
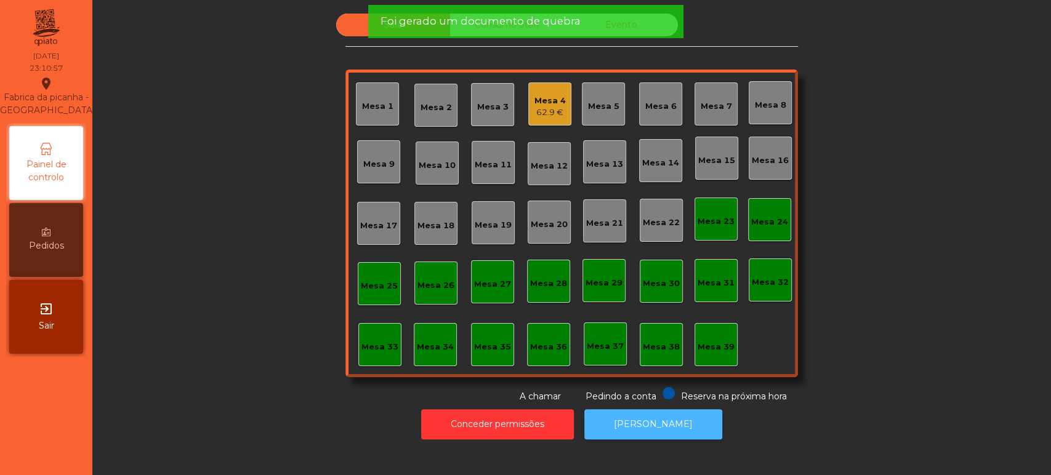
click at [648, 426] on button "[PERSON_NAME]" at bounding box center [653, 425] width 138 height 30
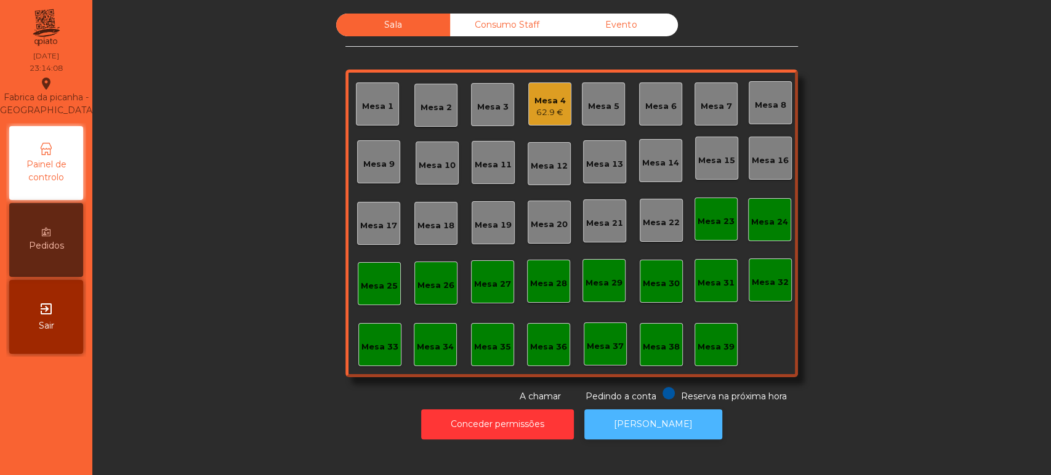
click at [649, 437] on button "[PERSON_NAME]" at bounding box center [653, 425] width 138 height 30
click at [660, 427] on button "[PERSON_NAME]" at bounding box center [653, 425] width 138 height 30
click at [544, 103] on div "Mesa 4" at bounding box center [550, 101] width 31 height 12
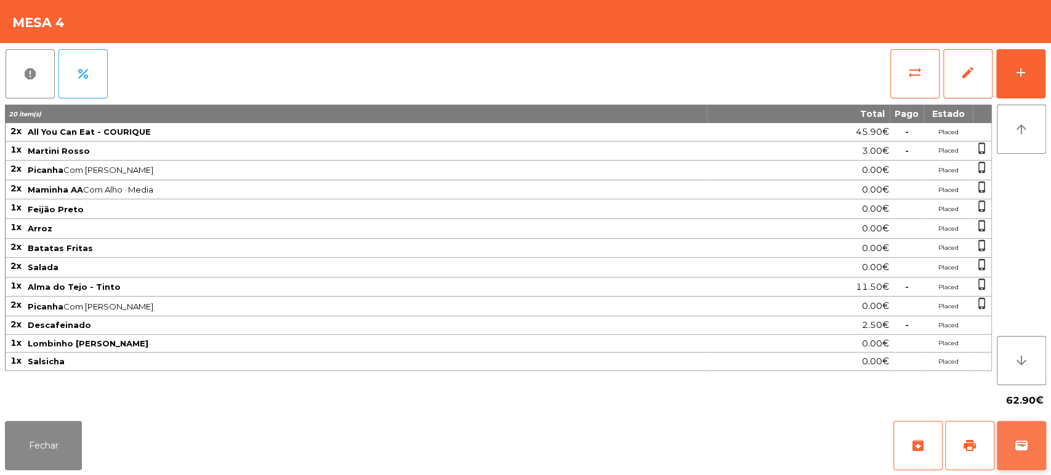
click at [1009, 431] on button "wallet" at bounding box center [1021, 445] width 49 height 49
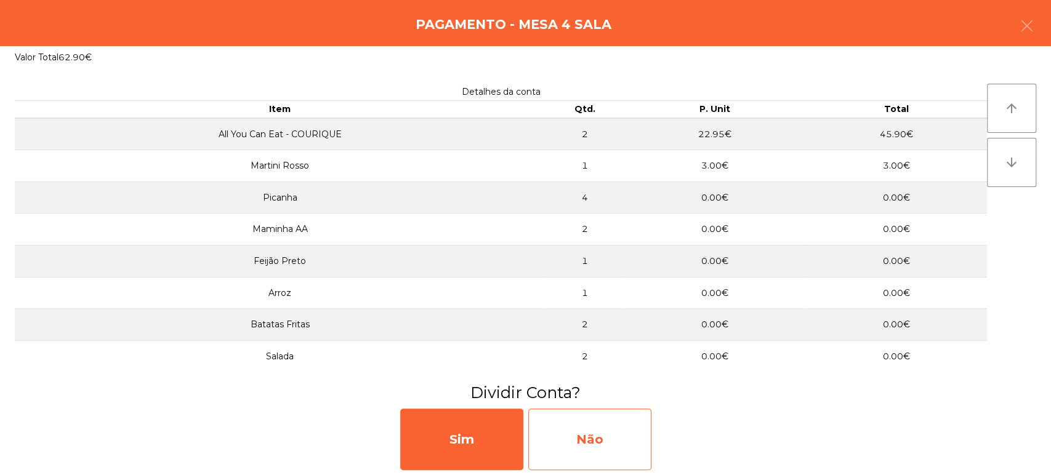
click at [636, 437] on div "Não" at bounding box center [589, 440] width 123 height 62
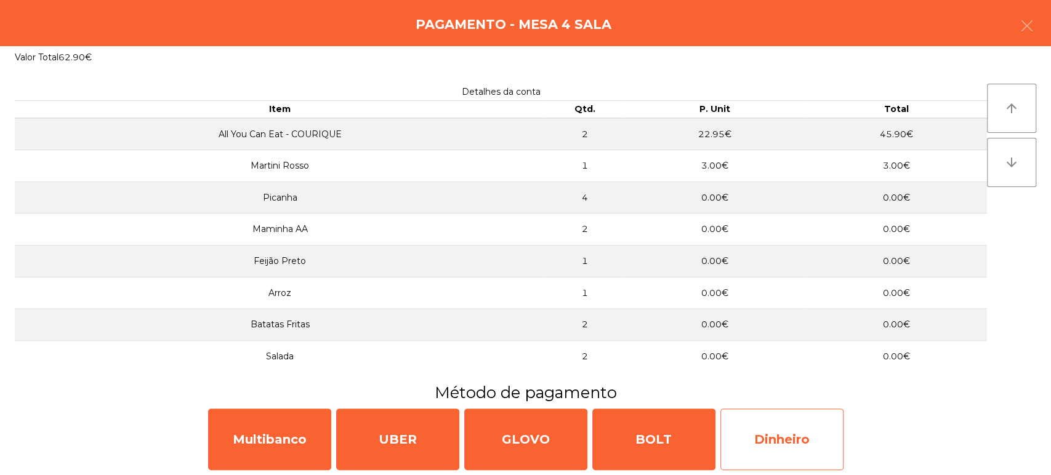
click at [767, 419] on div "Dinheiro" at bounding box center [782, 440] width 123 height 62
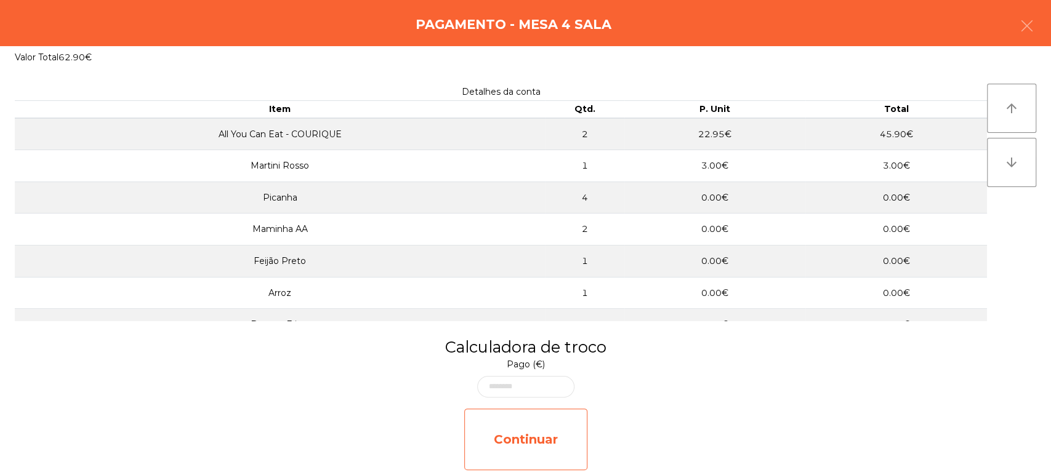
click at [542, 419] on div "Continuar" at bounding box center [525, 440] width 123 height 62
select select "**"
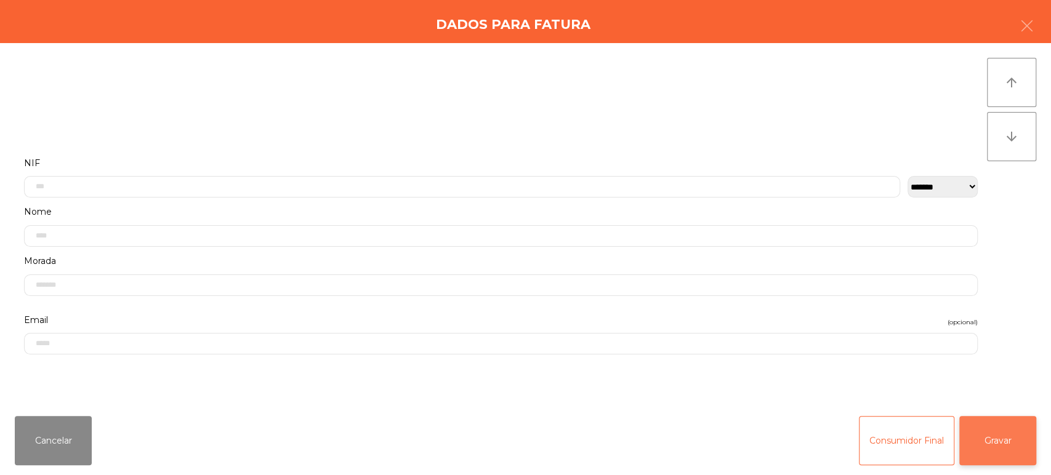
click at [988, 450] on button "Gravar" at bounding box center [998, 440] width 77 height 49
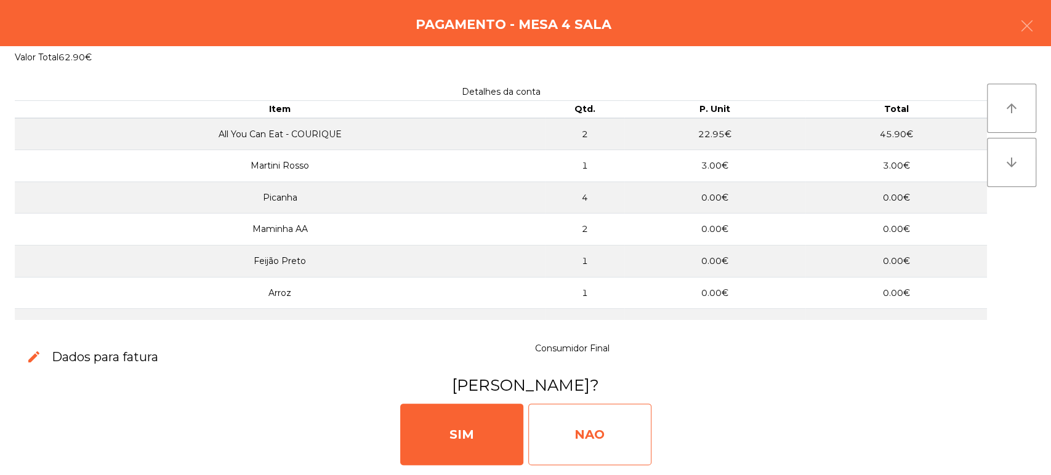
click at [575, 419] on div "NAO" at bounding box center [589, 435] width 123 height 62
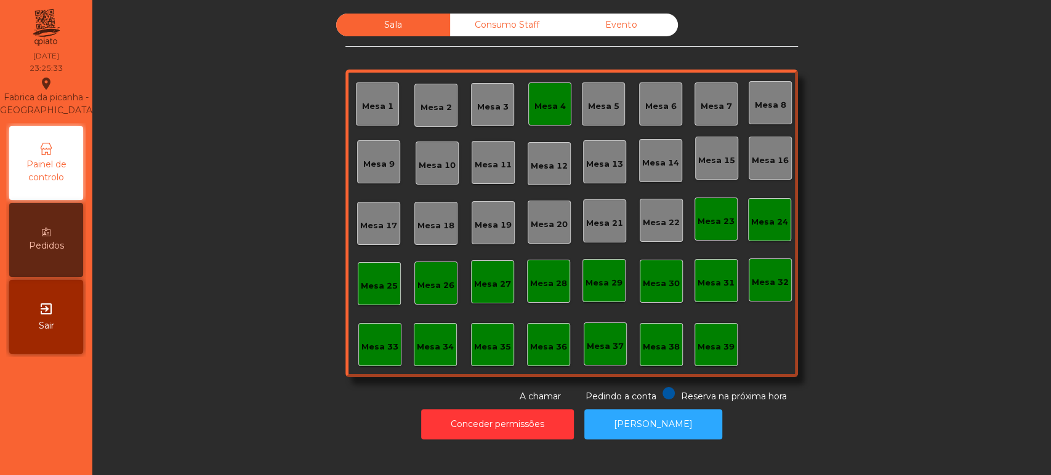
click at [528, 105] on div "Mesa 4" at bounding box center [549, 104] width 43 height 43
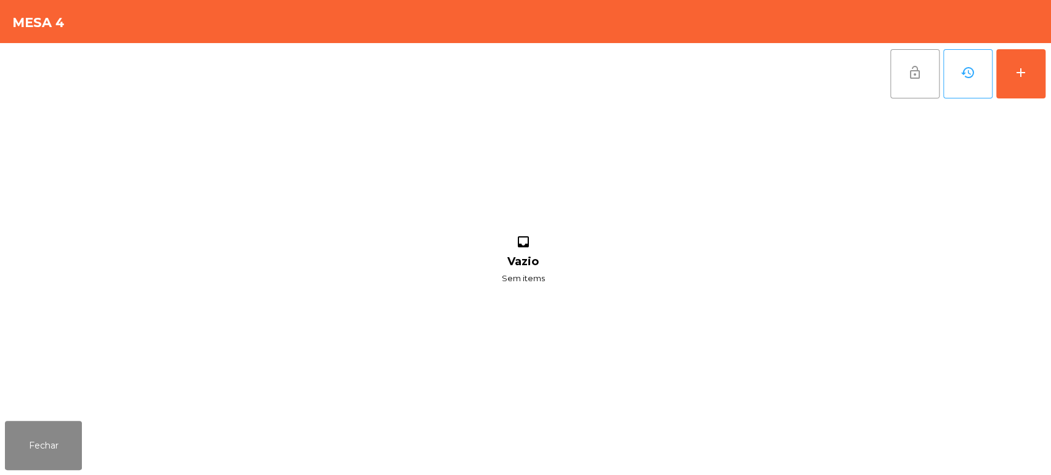
click at [913, 65] on span "lock_open" at bounding box center [915, 72] width 15 height 15
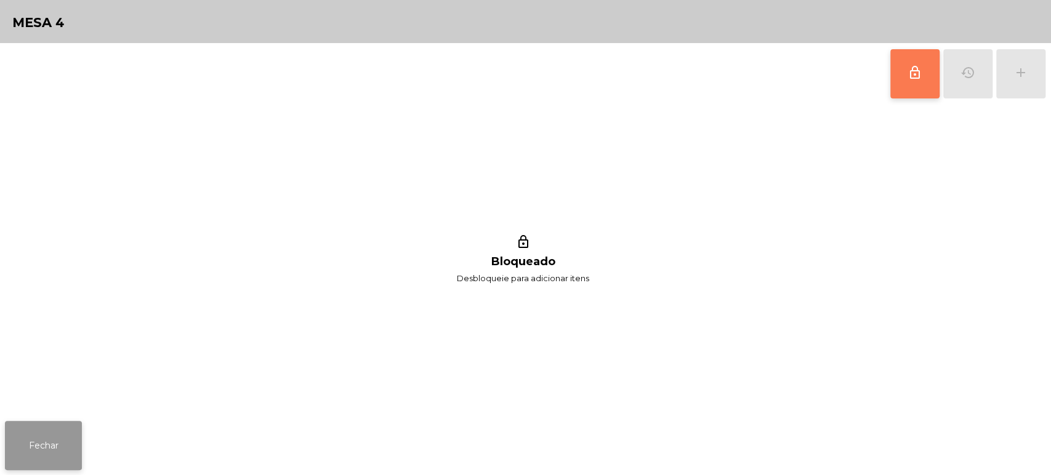
click at [44, 466] on button "Fechar" at bounding box center [43, 445] width 77 height 49
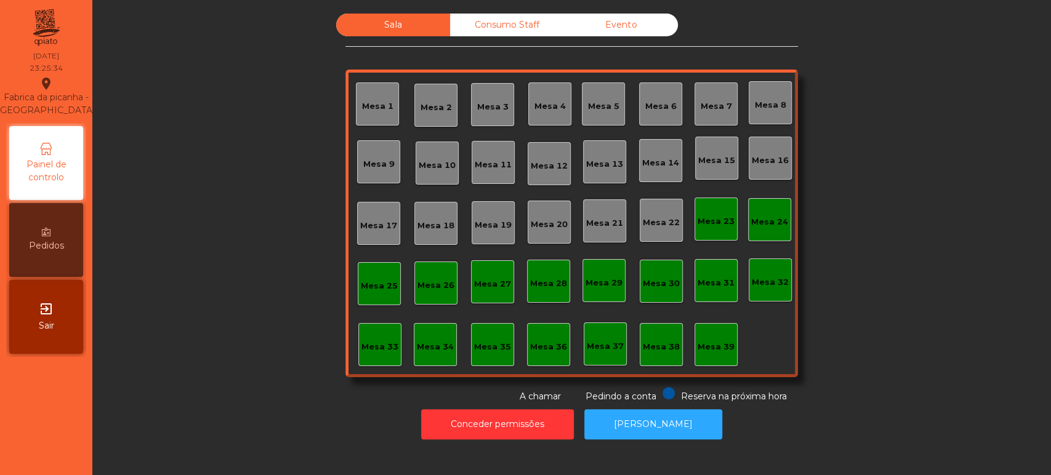
click at [557, 28] on div "Consumo Staff" at bounding box center [507, 25] width 114 height 23
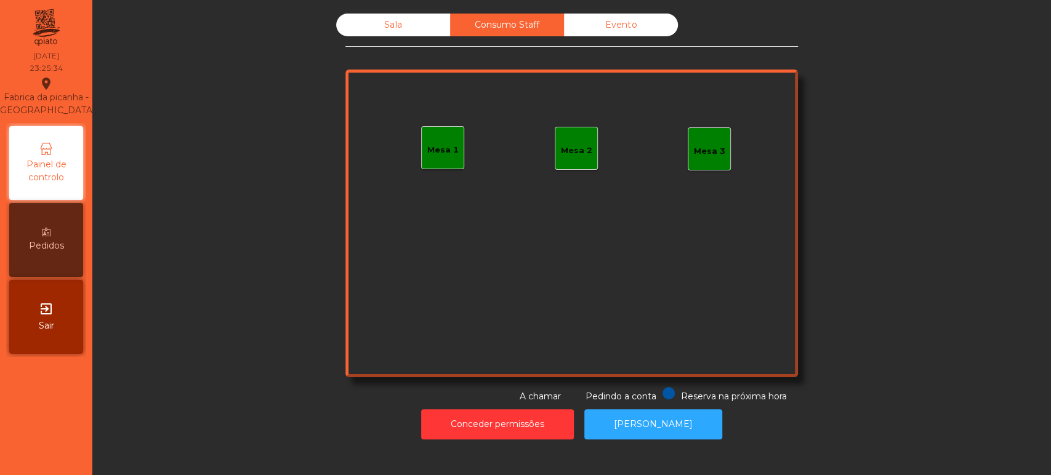
click at [631, 18] on div "Evento" at bounding box center [621, 25] width 114 height 23
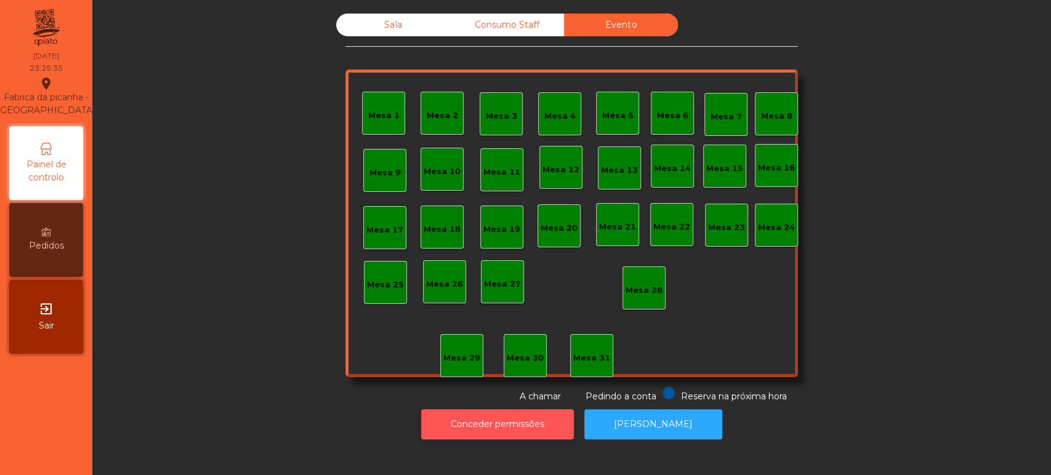
click at [527, 427] on button "Conceder permissões" at bounding box center [497, 425] width 153 height 30
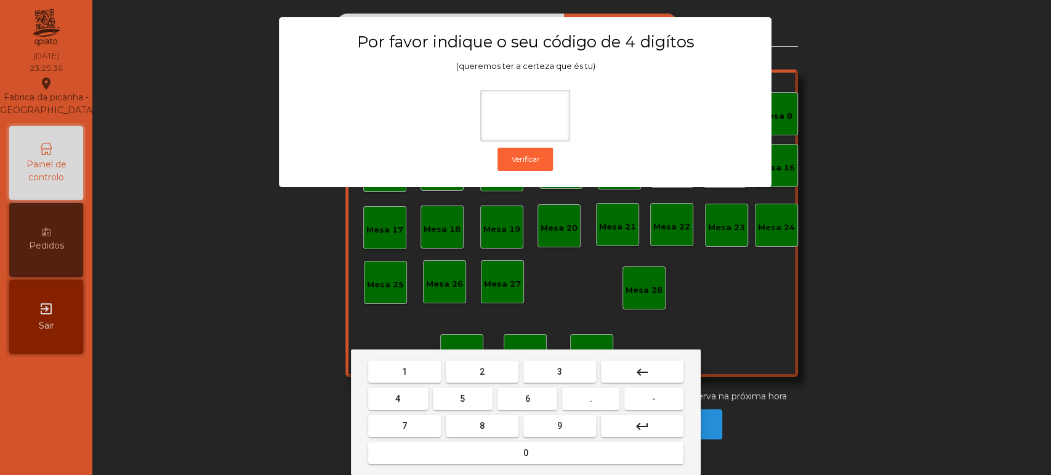
click at [415, 382] on button "1" at bounding box center [404, 372] width 73 height 22
click at [568, 379] on button "3" at bounding box center [560, 372] width 73 height 22
click at [460, 399] on span "5" at bounding box center [462, 399] width 5 height 10
click at [501, 463] on button "0" at bounding box center [525, 453] width 315 height 22
type input "****"
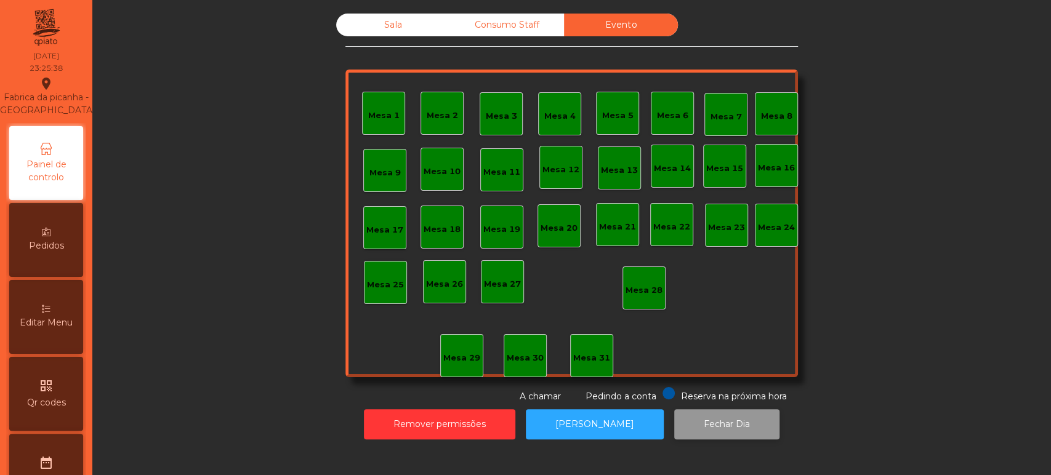
click at [699, 419] on button "Fechar Dia" at bounding box center [726, 425] width 105 height 30
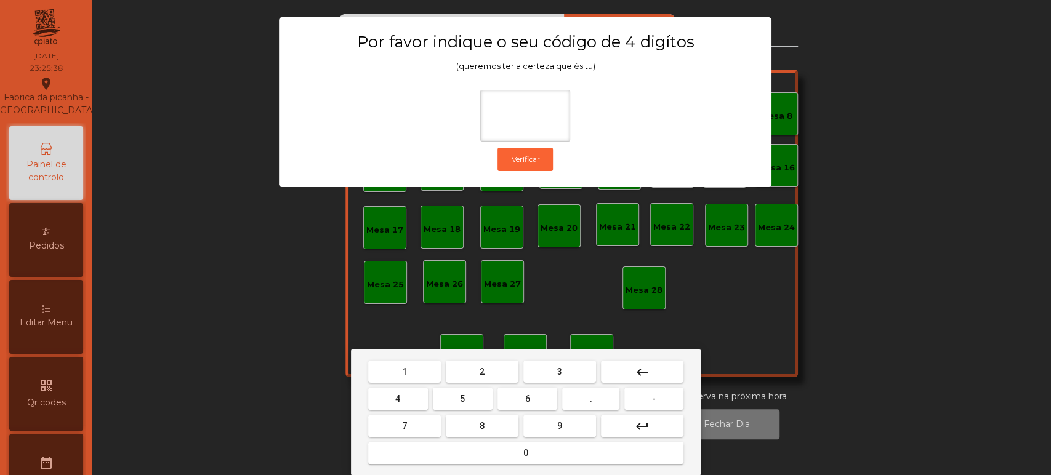
click at [406, 374] on span "1" at bounding box center [404, 372] width 5 height 10
click at [559, 371] on span "3" at bounding box center [559, 372] width 5 height 10
click at [464, 398] on span "5" at bounding box center [462, 399] width 5 height 10
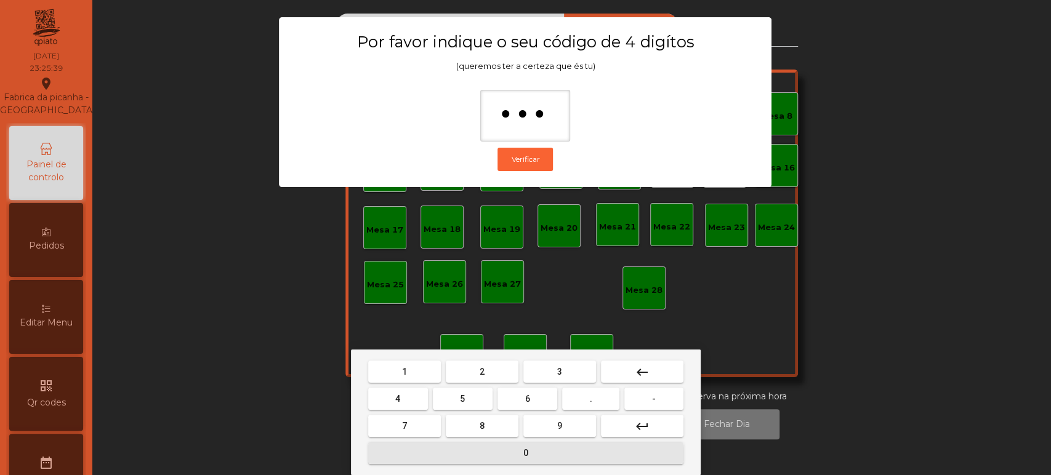
click at [486, 455] on button "0" at bounding box center [525, 453] width 315 height 22
type input "****"
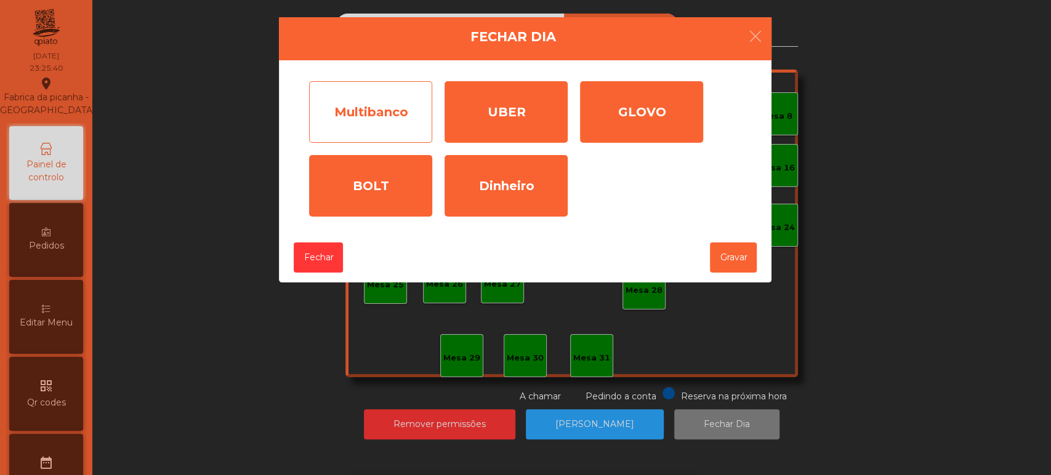
click at [389, 113] on div "Multibanco" at bounding box center [370, 112] width 123 height 62
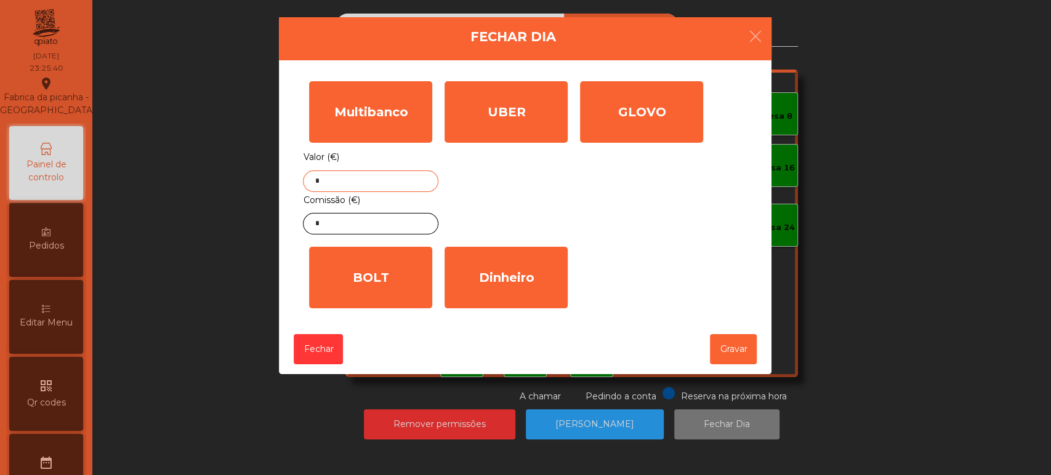
click at [374, 181] on input "*" at bounding box center [370, 182] width 135 height 22
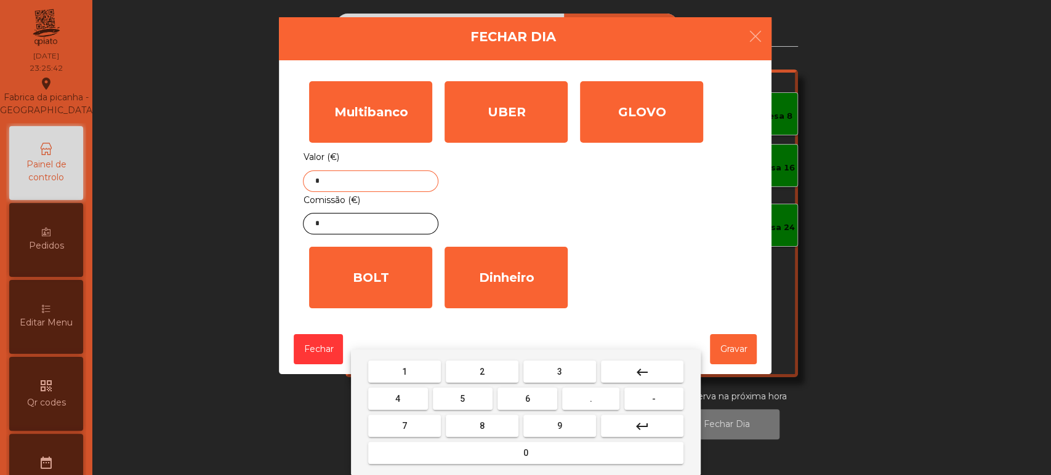
click at [650, 374] on button "keyboard_backspace" at bounding box center [642, 372] width 83 height 22
click at [381, 357] on div "1 2 3 keyboard_backspace 4 5 6 . - 7 8 9 keyboard_return 0" at bounding box center [526, 413] width 350 height 126
click at [482, 370] on span "2" at bounding box center [482, 372] width 5 height 10
click at [530, 409] on button "6" at bounding box center [528, 399] width 60 height 22
click at [657, 368] on button "keyboard_backspace" at bounding box center [642, 372] width 83 height 22
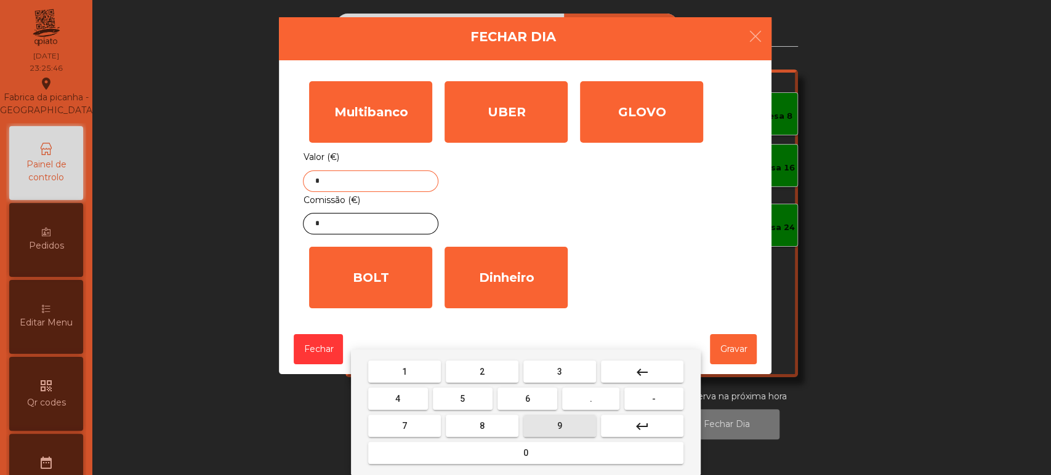
click at [568, 424] on button "9" at bounding box center [560, 426] width 73 height 22
click at [593, 404] on button "." at bounding box center [590, 399] width 57 height 22
click at [652, 374] on button "keyboard_backspace" at bounding box center [642, 372] width 83 height 22
click at [642, 371] on mat-icon "keyboard_backspace" at bounding box center [642, 372] width 15 height 15
type input "*"
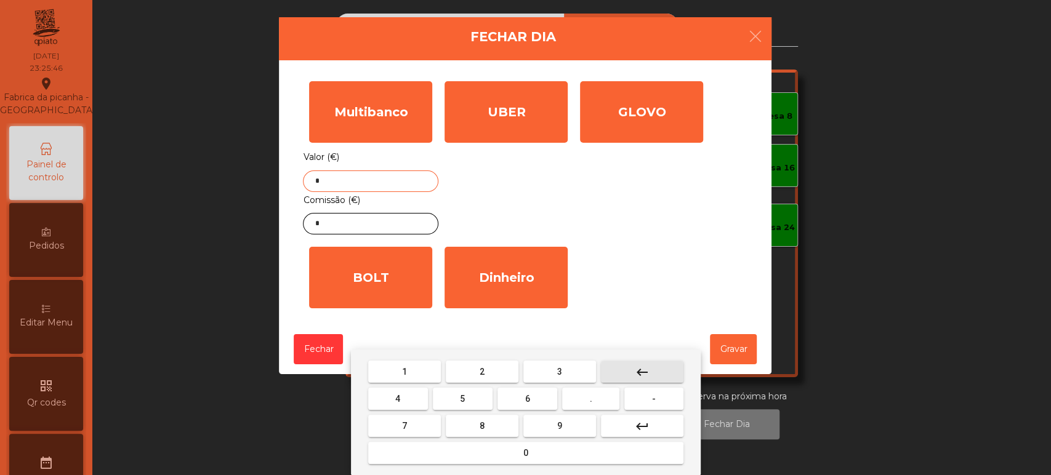
click at [635, 378] on mat-icon "keyboard_backspace" at bounding box center [642, 372] width 15 height 15
click at [634, 374] on button "keyboard_backspace" at bounding box center [642, 372] width 83 height 22
click at [405, 373] on span "1" at bounding box center [404, 372] width 5 height 10
click at [482, 370] on span "2" at bounding box center [482, 372] width 5 height 10
click at [549, 419] on button "9" at bounding box center [560, 426] width 73 height 22
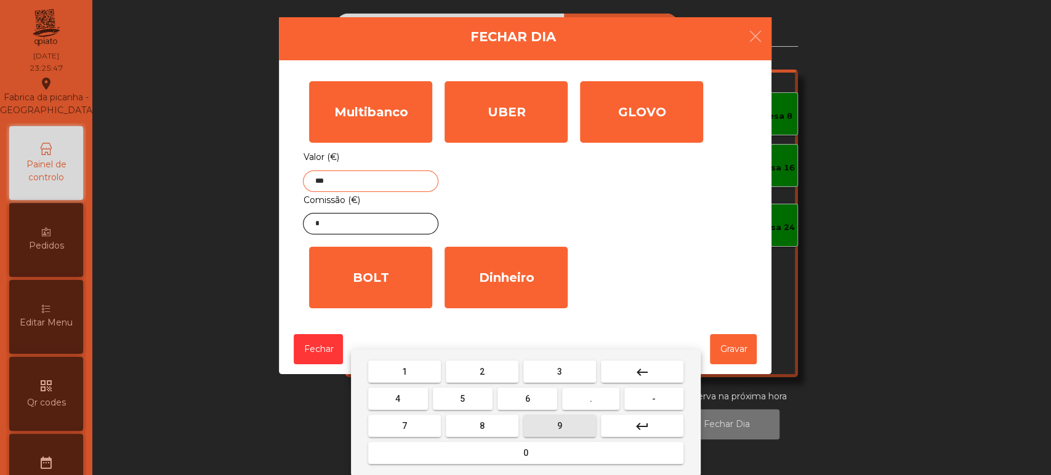
click at [591, 400] on span "." at bounding box center [591, 399] width 2 height 10
click at [527, 399] on span "6" at bounding box center [527, 399] width 5 height 10
click at [470, 398] on button "5" at bounding box center [463, 399] width 60 height 22
type input "******"
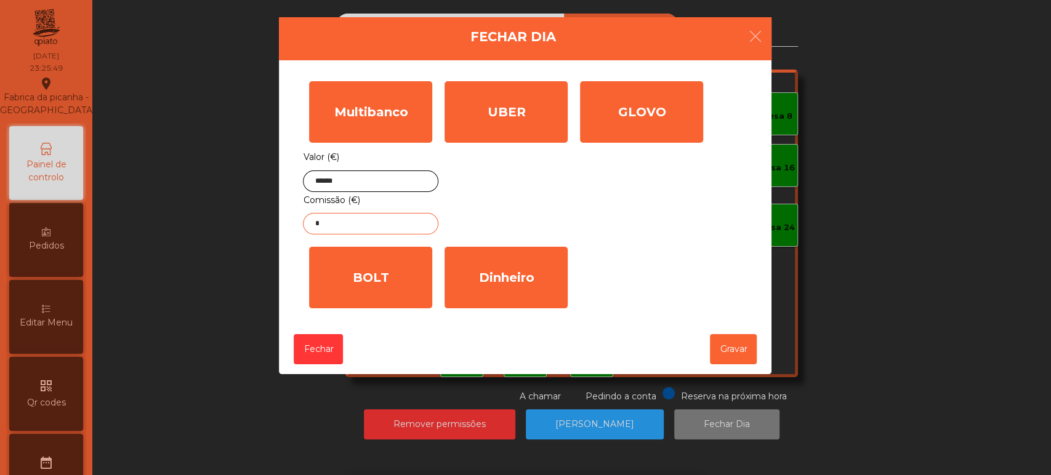
click at [399, 224] on input "*" at bounding box center [370, 224] width 135 height 22
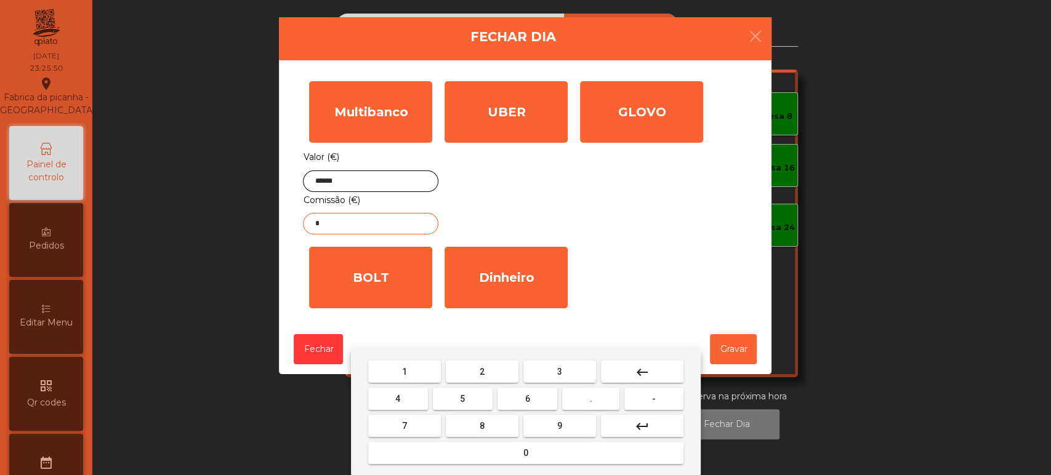
click at [655, 374] on button "keyboard_backspace" at bounding box center [642, 372] width 83 height 22
click at [546, 467] on mat-keyboard-key "0" at bounding box center [526, 453] width 320 height 27
click at [578, 404] on button "." at bounding box center [590, 399] width 57 height 22
click at [526, 397] on span "6" at bounding box center [527, 399] width 5 height 10
click at [422, 394] on button "4" at bounding box center [398, 399] width 60 height 22
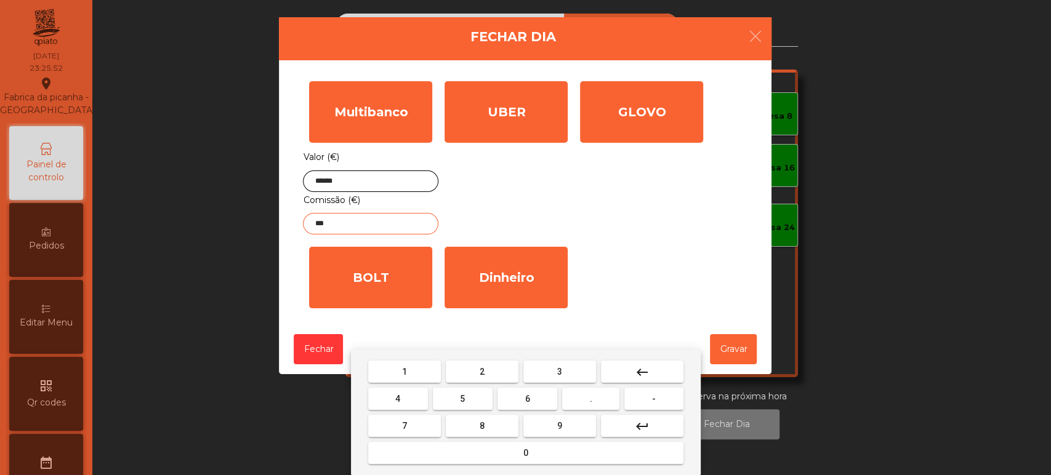
click at [644, 371] on mat-icon "keyboard_backspace" at bounding box center [642, 372] width 15 height 15
click at [650, 374] on button "keyboard_backspace" at bounding box center [642, 372] width 83 height 22
type input "*"
click at [647, 370] on mat-icon "keyboard_backspace" at bounding box center [642, 372] width 15 height 15
click at [642, 373] on mat-icon "keyboard_backspace" at bounding box center [642, 372] width 15 height 15
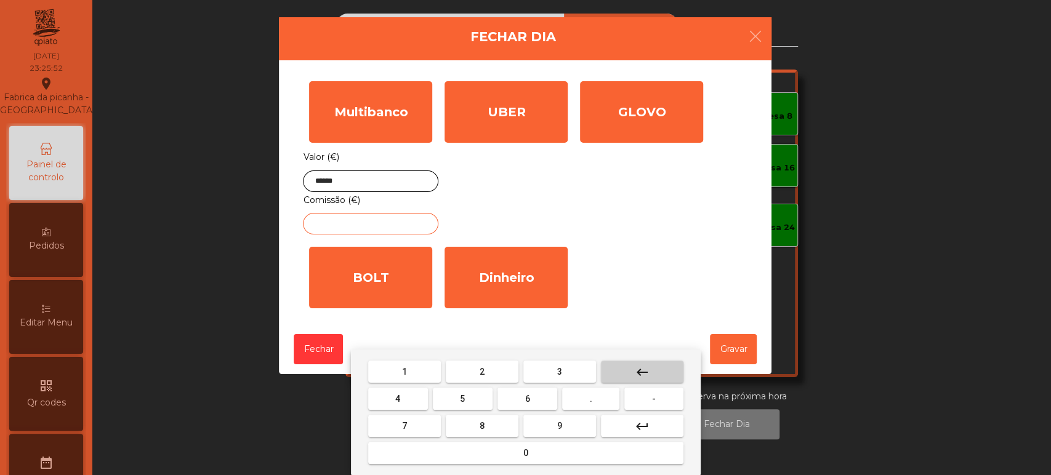
click at [645, 371] on mat-icon "keyboard_backspace" at bounding box center [642, 372] width 15 height 15
click at [551, 455] on button "0" at bounding box center [525, 453] width 315 height 22
click at [582, 408] on button "." at bounding box center [590, 399] width 57 height 22
click at [519, 396] on button "6" at bounding box center [528, 399] width 60 height 22
click at [398, 399] on span "4" at bounding box center [397, 399] width 5 height 10
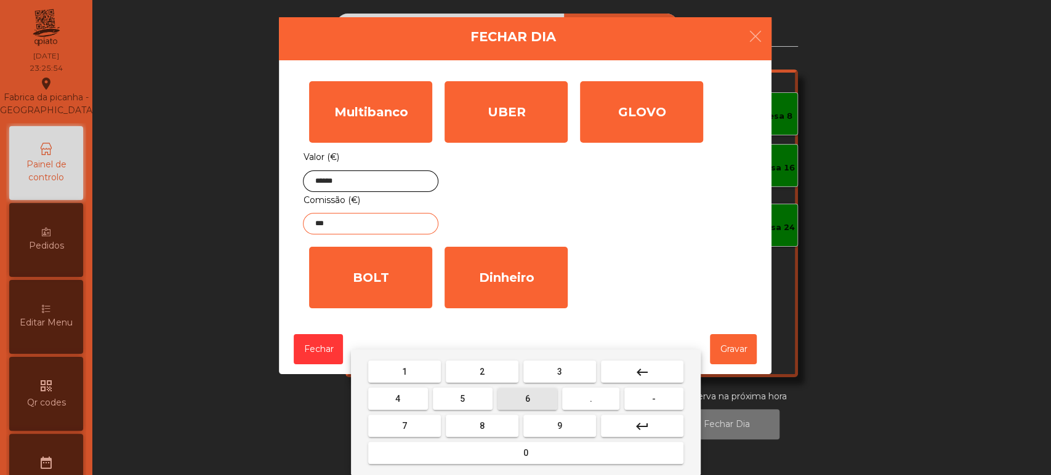
type input "****"
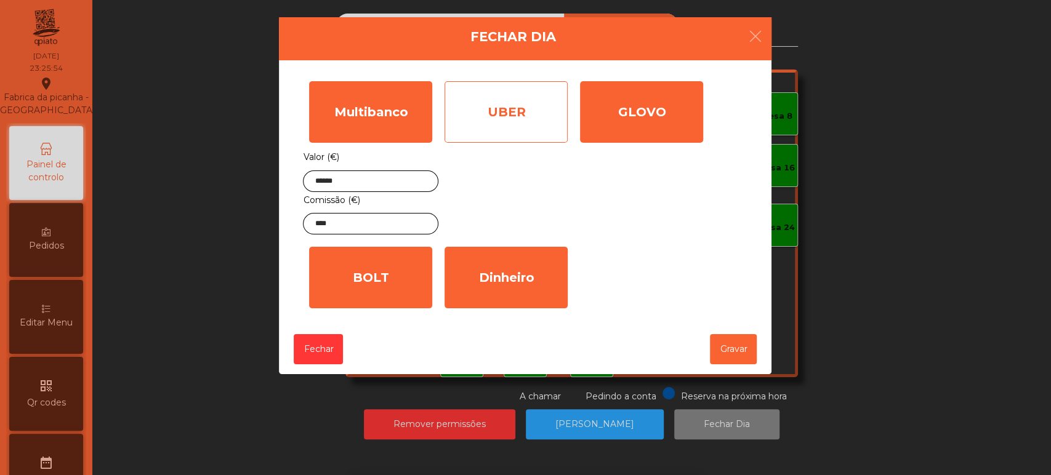
click at [555, 128] on div "UBER" at bounding box center [506, 112] width 123 height 62
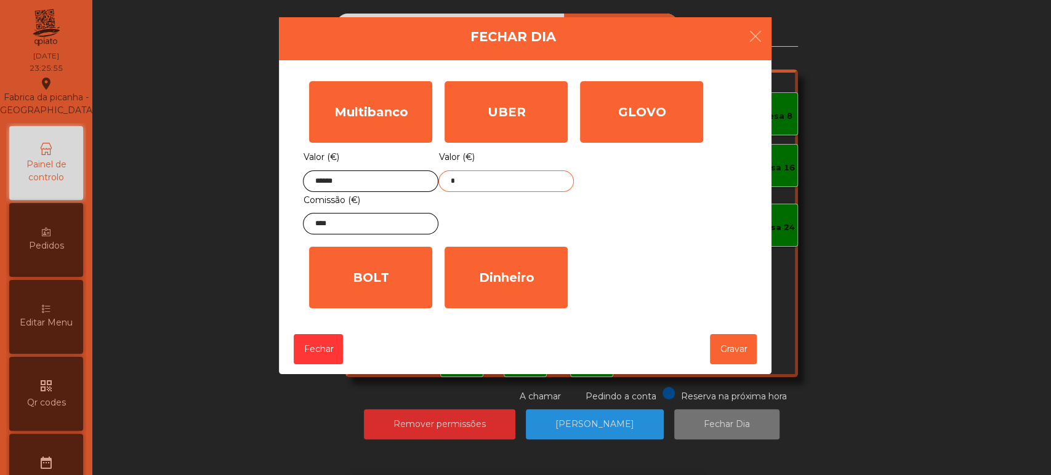
click at [525, 181] on input "*" at bounding box center [506, 182] width 135 height 22
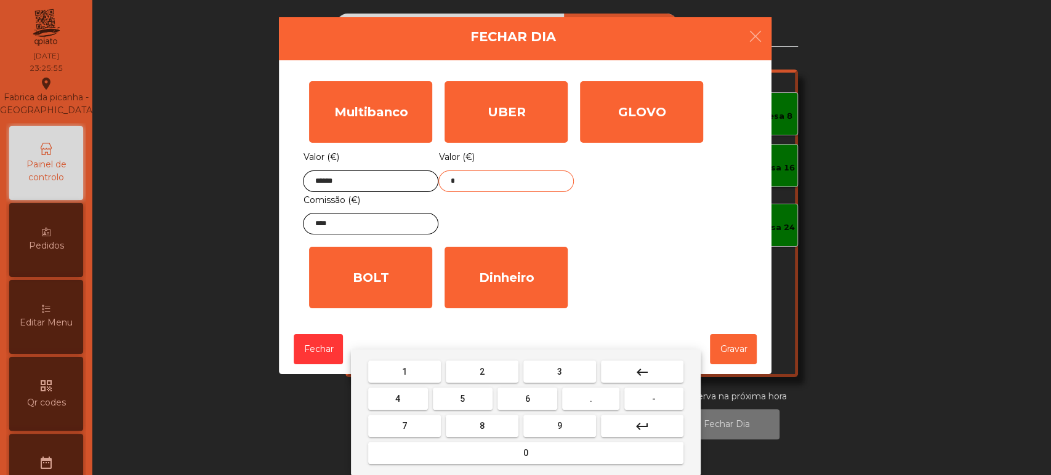
click at [632, 373] on button "keyboard_backspace" at bounding box center [642, 372] width 83 height 22
click at [404, 426] on span "7" at bounding box center [404, 426] width 5 height 10
click at [527, 399] on span "6" at bounding box center [527, 399] width 5 height 10
click at [603, 395] on button "." at bounding box center [590, 399] width 57 height 22
click at [552, 451] on button "0" at bounding box center [525, 453] width 315 height 22
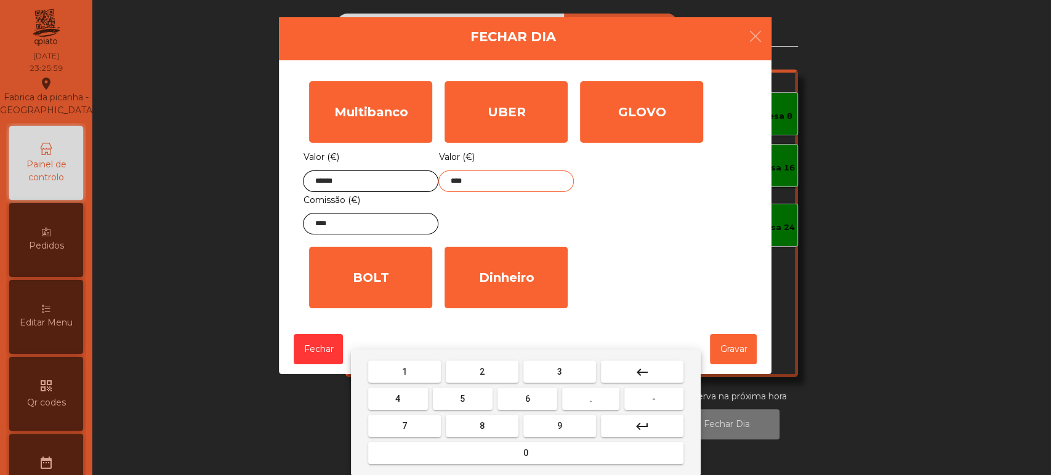
click at [404, 370] on span "1" at bounding box center [404, 372] width 5 height 10
type input "*****"
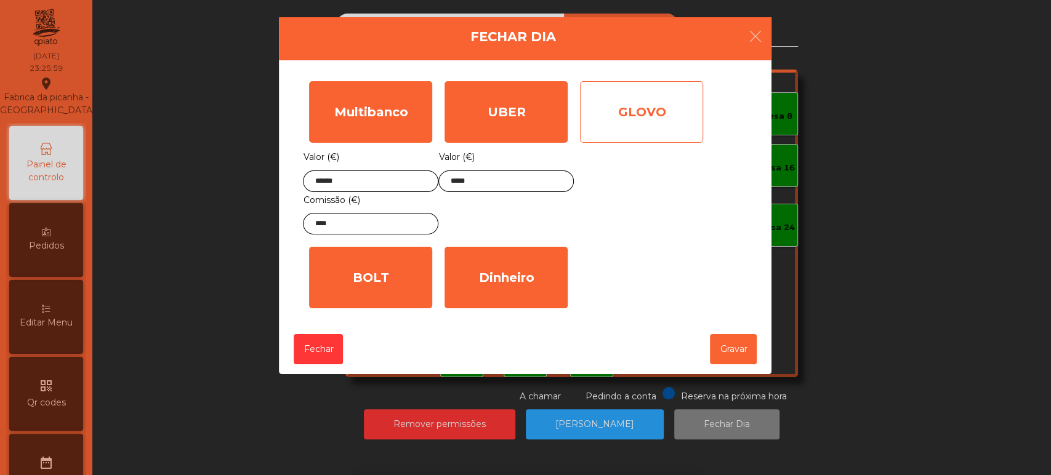
click at [668, 108] on div "GLOVO" at bounding box center [641, 112] width 123 height 62
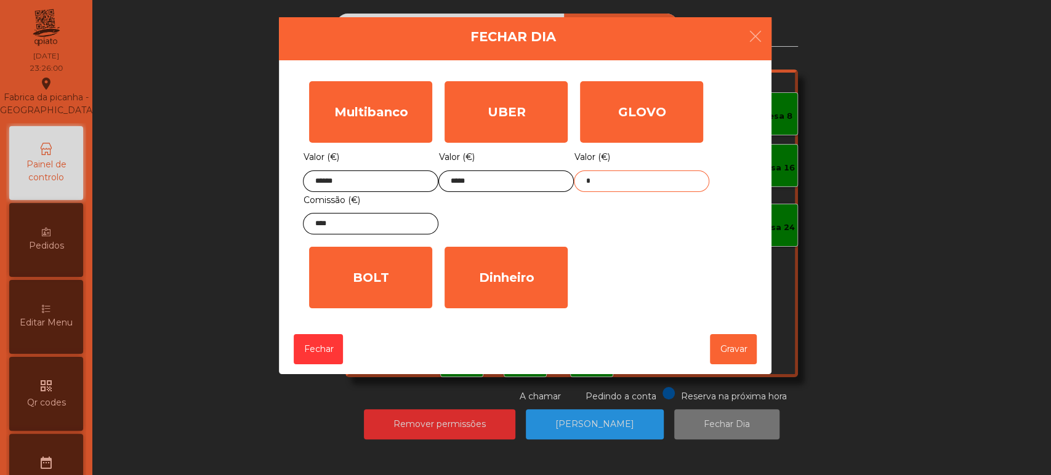
click at [677, 182] on input "*" at bounding box center [641, 182] width 135 height 22
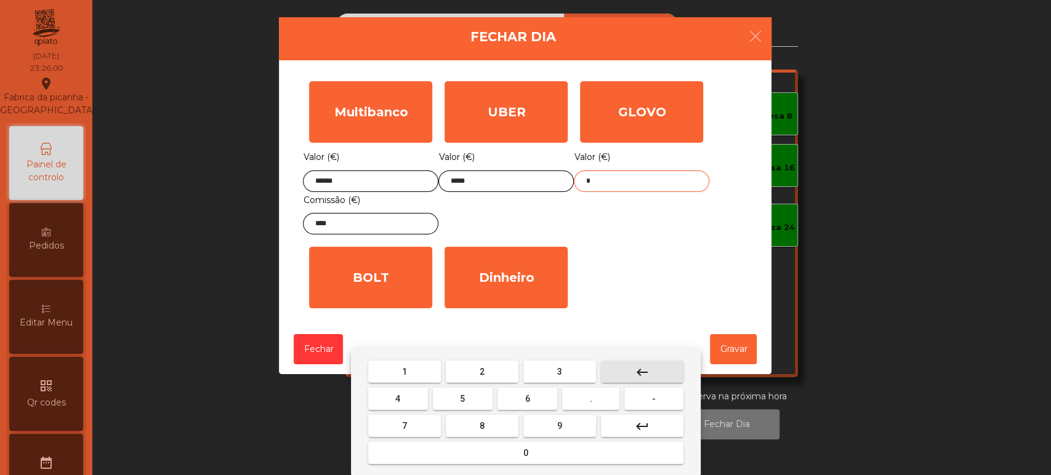
click at [665, 371] on button "keyboard_backspace" at bounding box center [642, 372] width 83 height 22
click at [472, 395] on button "5" at bounding box center [463, 399] width 60 height 22
click at [395, 370] on button "1" at bounding box center [404, 372] width 73 height 22
click at [591, 399] on span "." at bounding box center [591, 399] width 2 height 10
click at [480, 357] on div "1 2 3 keyboard_backspace 4 5 6 . - 7 8 9 keyboard_return 0" at bounding box center [526, 413] width 350 height 126
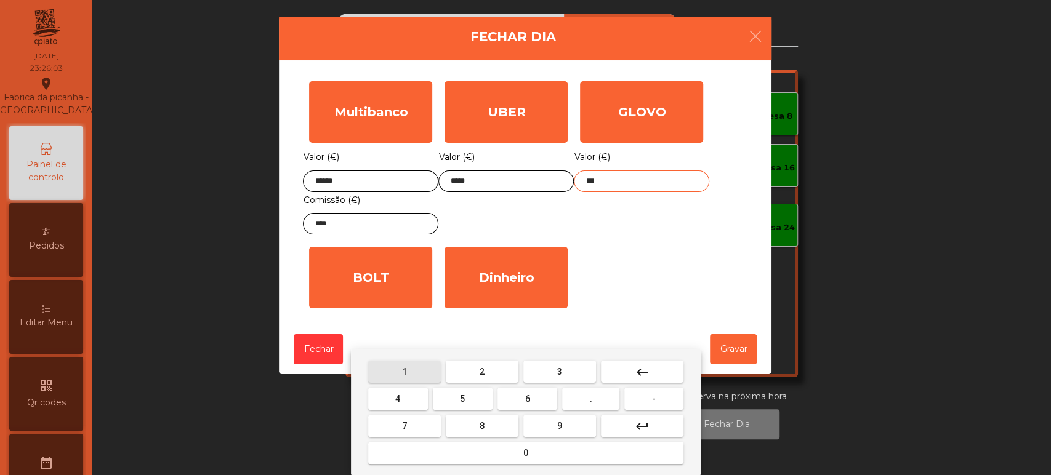
click at [419, 370] on button "1" at bounding box center [404, 372] width 73 height 22
click at [654, 373] on button "keyboard_backspace" at bounding box center [642, 372] width 83 height 22
click at [492, 371] on button "2" at bounding box center [482, 372] width 73 height 22
click at [403, 368] on span "1" at bounding box center [404, 372] width 5 height 10
type input "*****"
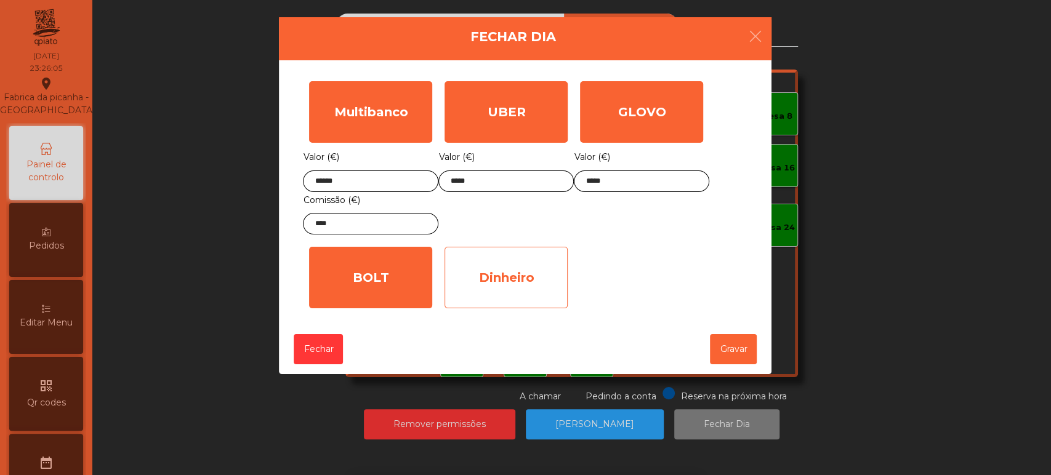
click at [522, 266] on div "Dinheiro" at bounding box center [506, 278] width 123 height 62
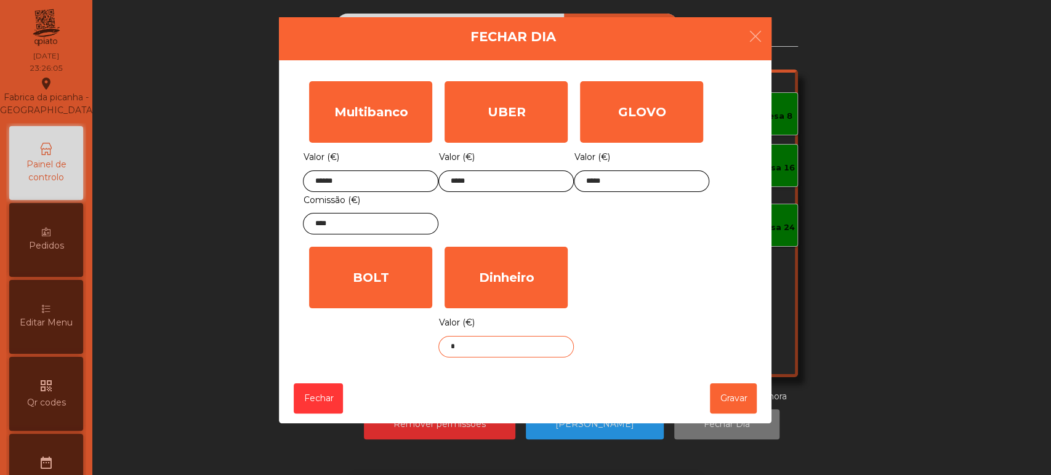
click at [532, 344] on input "*" at bounding box center [506, 347] width 135 height 22
type input "*"
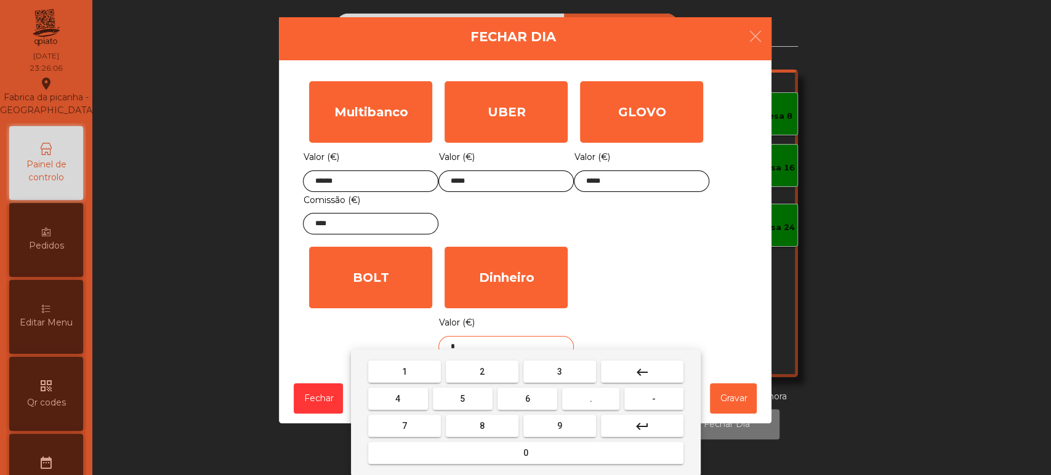
click at [665, 377] on button "keyboard_backspace" at bounding box center [642, 372] width 83 height 22
click at [655, 373] on button "keyboard_backspace" at bounding box center [642, 372] width 83 height 22
click at [541, 402] on button "6" at bounding box center [528, 399] width 60 height 22
click at [482, 372] on span "2" at bounding box center [482, 372] width 5 height 10
click at [604, 395] on button "." at bounding box center [590, 399] width 57 height 22
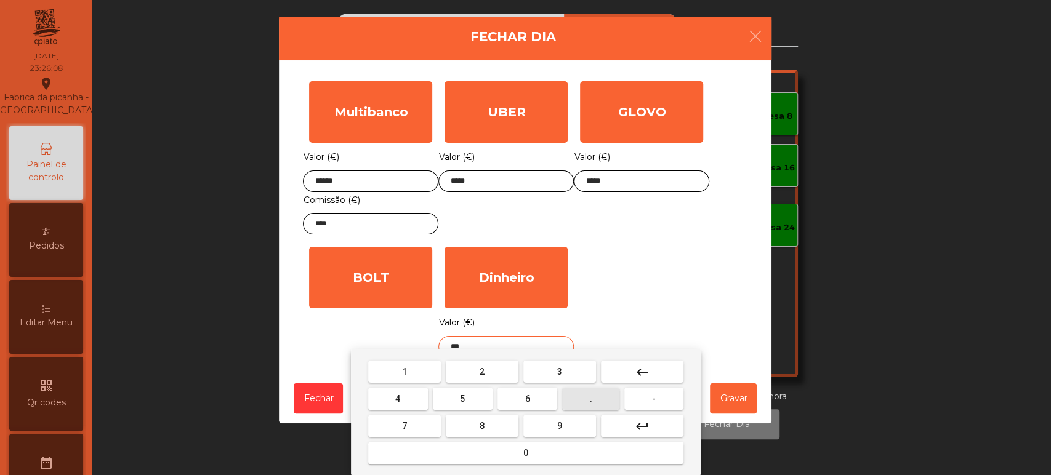
click at [576, 429] on button "9" at bounding box center [560, 426] width 73 height 22
click at [549, 458] on button "0" at bounding box center [525, 453] width 315 height 22
type input "*****"
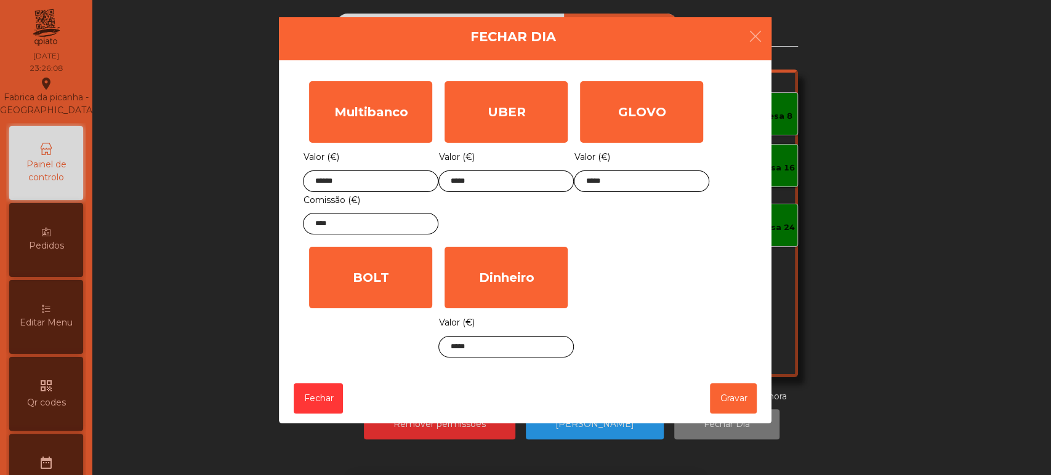
click at [660, 272] on div "Multibanco Valor (€) ****** Comissão (€) **** UBER Valor (€) ***** GLOVO Valor …" at bounding box center [525, 219] width 445 height 289
click at [728, 400] on button "Gravar" at bounding box center [733, 399] width 47 height 30
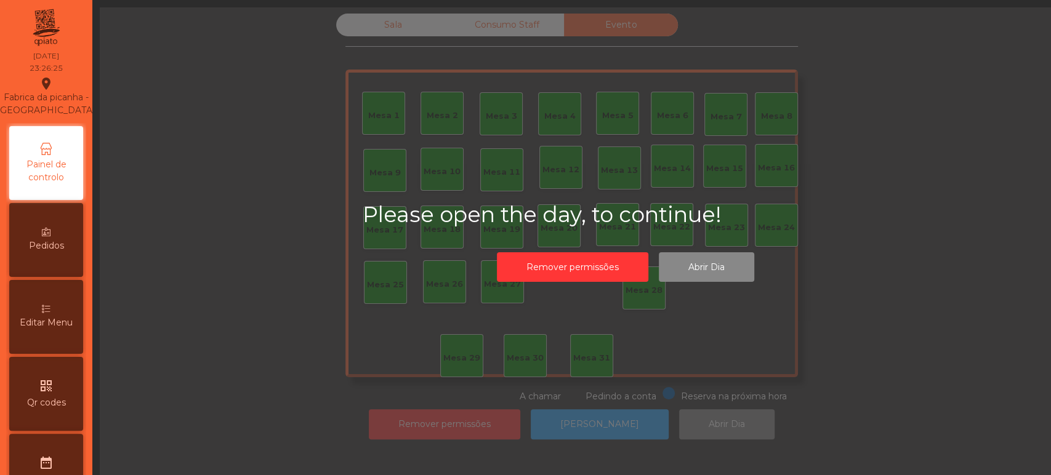
click at [583, 360] on div "Please open the day, to continue! Remover permissões Abrir Dia" at bounding box center [625, 244] width 1051 height 475
